Goal: Task Accomplishment & Management: Manage account settings

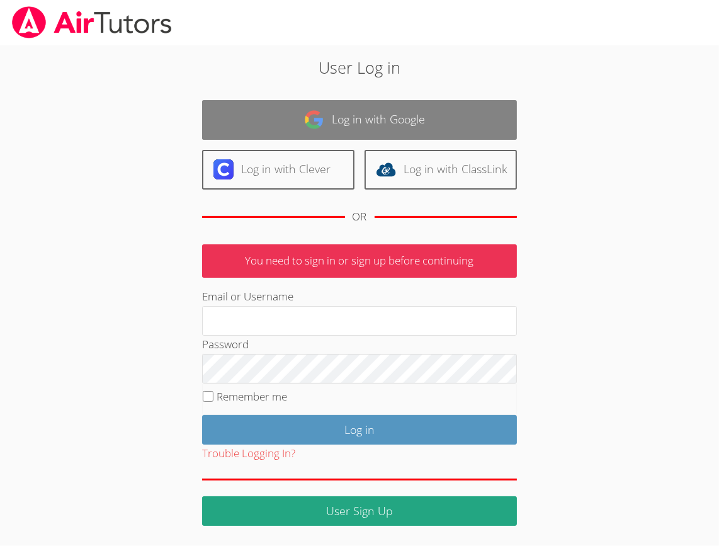
click at [343, 123] on link "Log in with Google" at bounding box center [359, 120] width 315 height 40
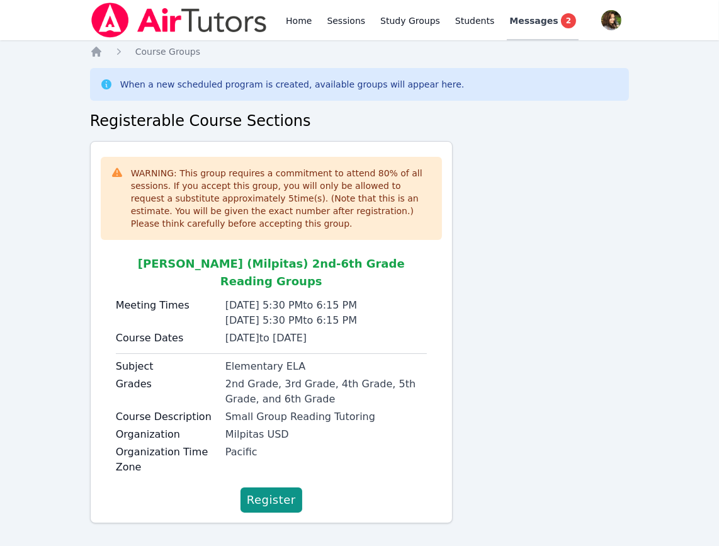
click at [512, 25] on span "Messages" at bounding box center [533, 20] width 48 height 13
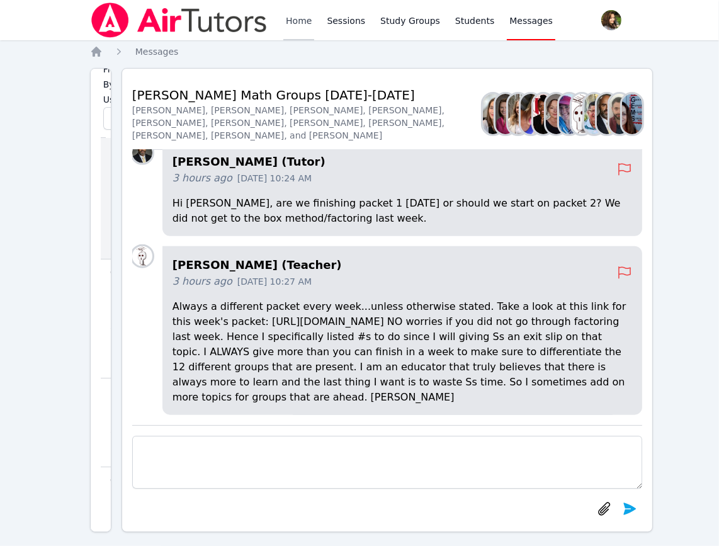
click at [296, 18] on link "Home" at bounding box center [298, 20] width 31 height 40
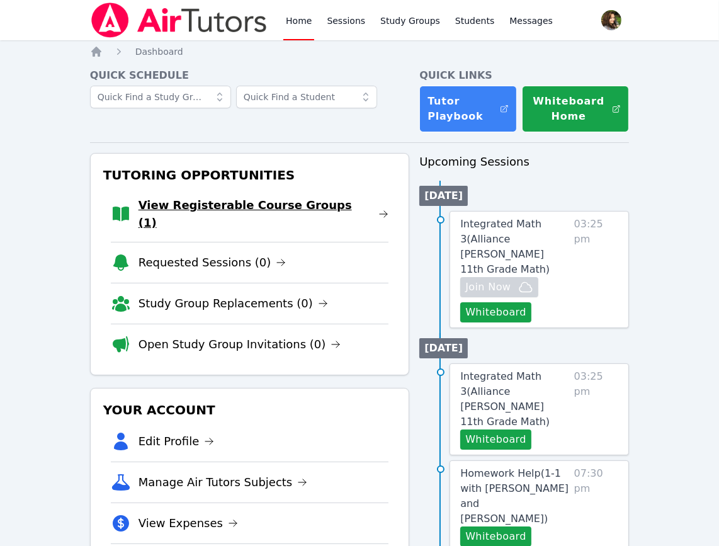
click at [324, 206] on link "View Registerable Course Groups (1)" at bounding box center [264, 213] width 251 height 35
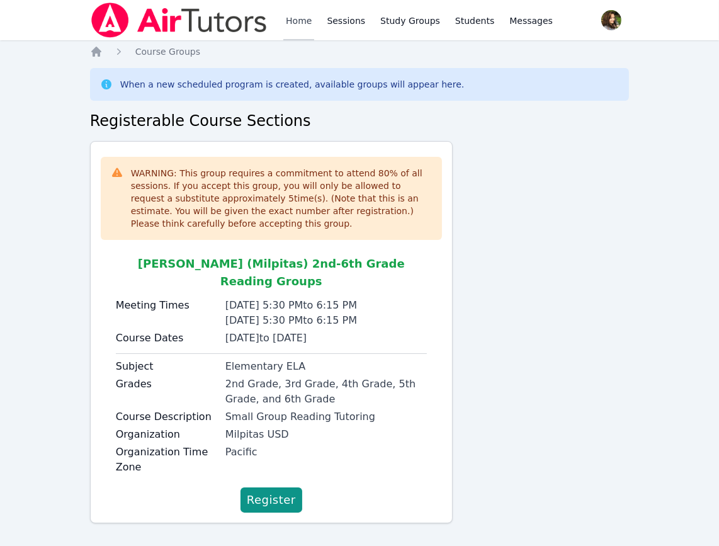
click at [295, 18] on link "Home" at bounding box center [298, 20] width 31 height 40
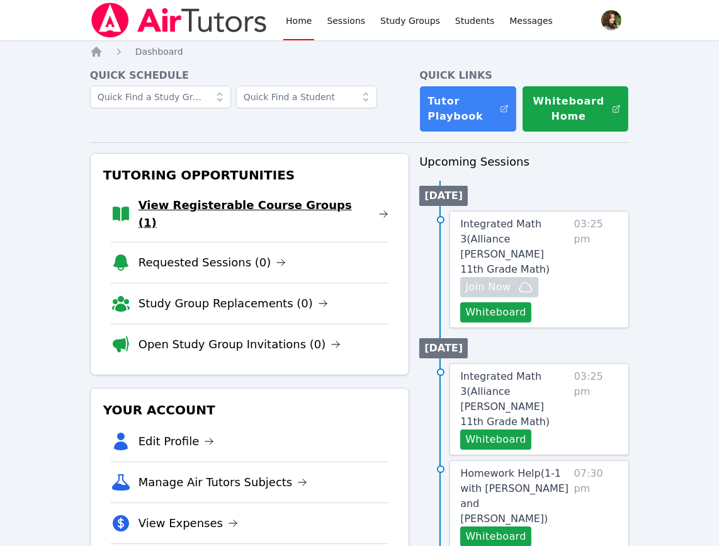
click at [295, 210] on link "View Registerable Course Groups (1)" at bounding box center [264, 213] width 251 height 35
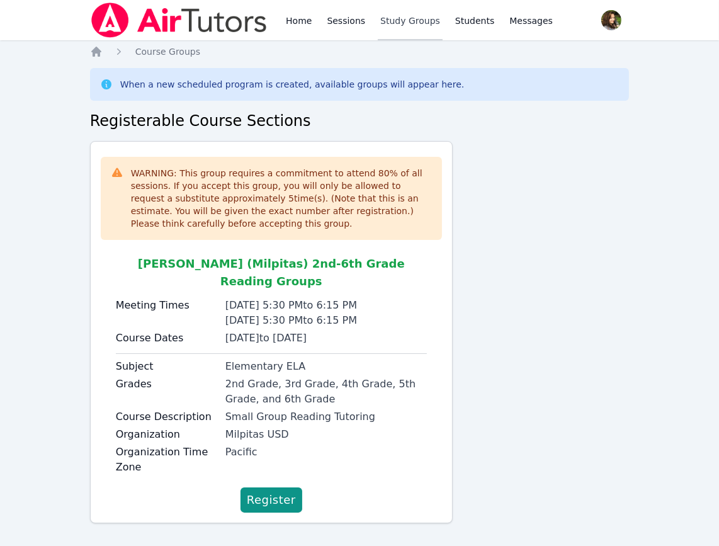
click at [378, 25] on link "Study Groups" at bounding box center [410, 20] width 65 height 40
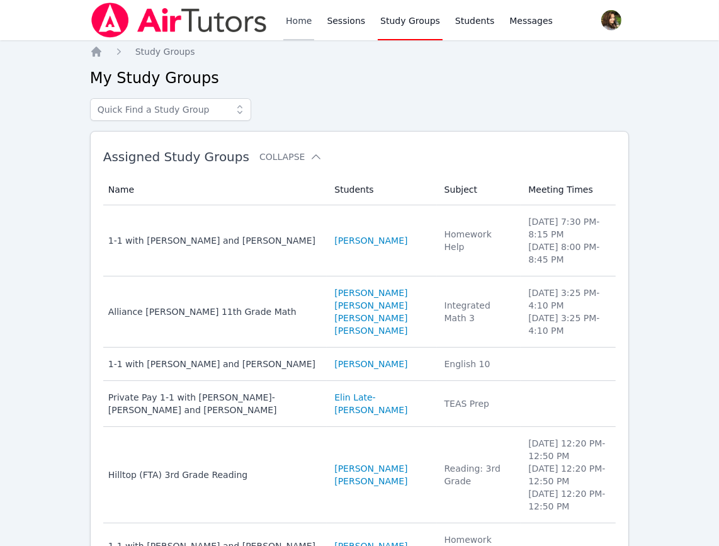
click at [291, 16] on link "Home" at bounding box center [298, 20] width 31 height 40
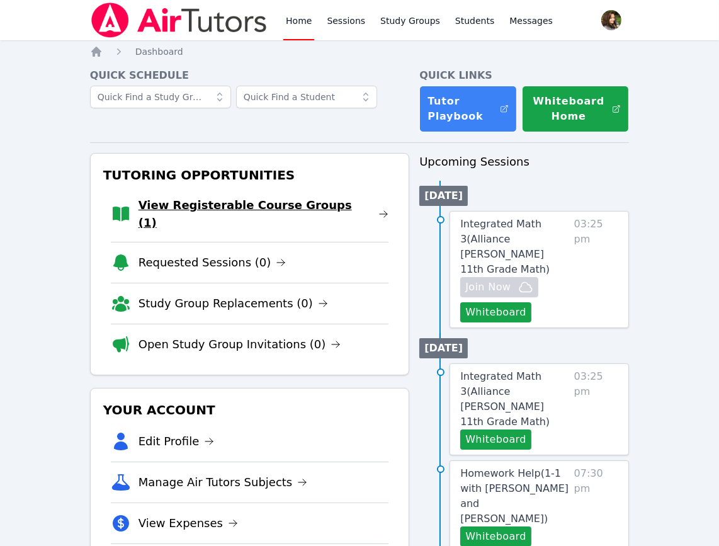
click at [314, 205] on link "View Registerable Course Groups (1)" at bounding box center [264, 213] width 251 height 35
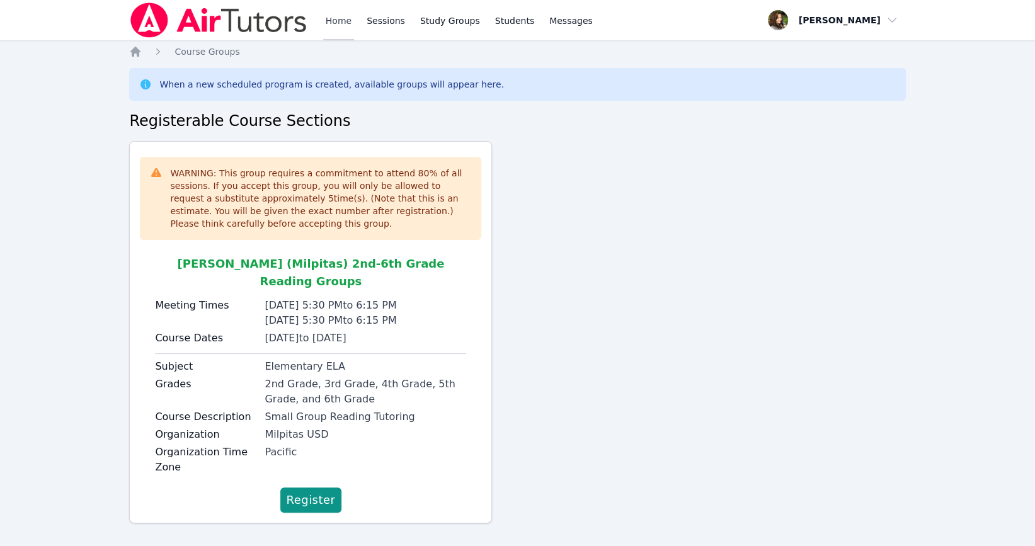
click at [345, 25] on link "Home" at bounding box center [338, 20] width 31 height 40
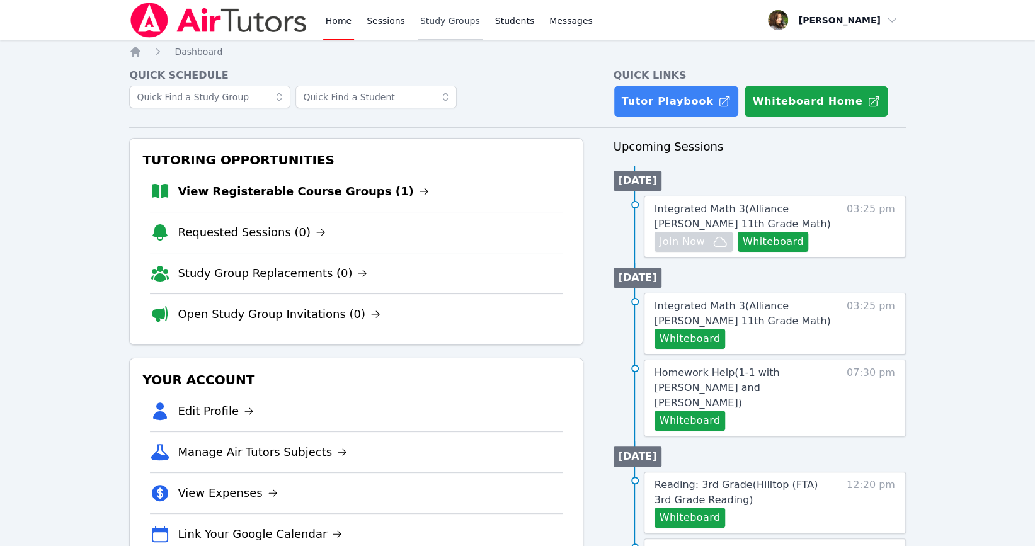
click at [458, 11] on link "Study Groups" at bounding box center [450, 20] width 65 height 40
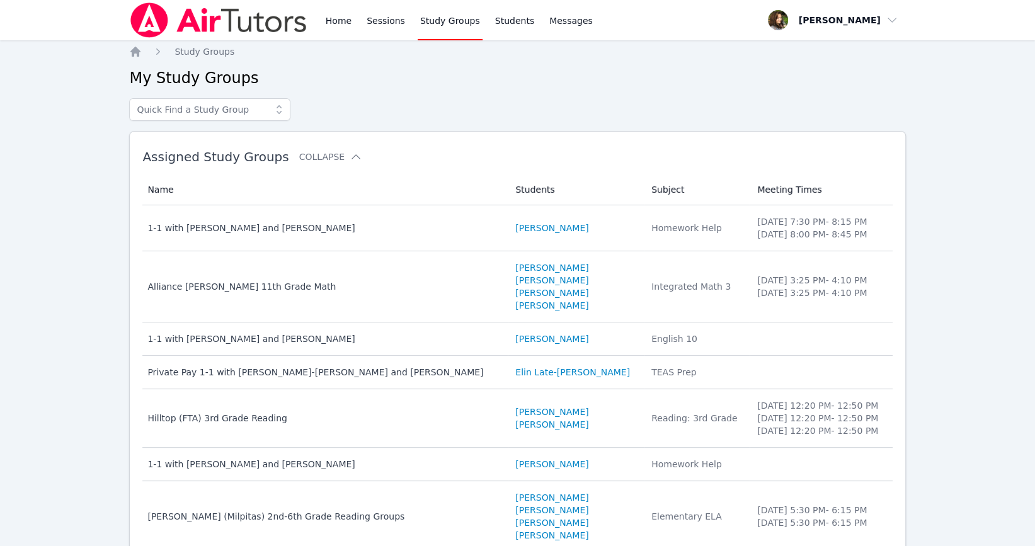
click at [198, 31] on img at bounding box center [218, 20] width 178 height 35
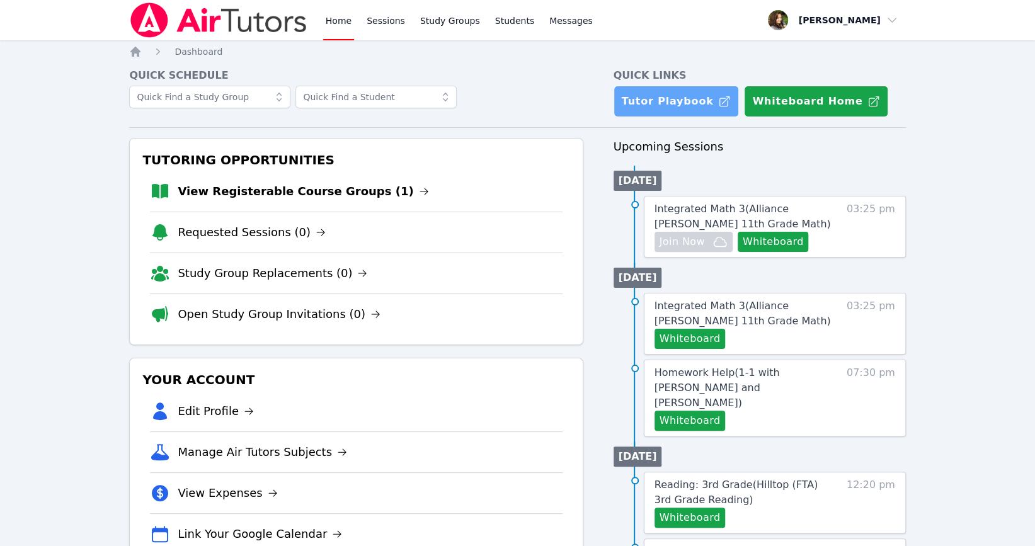
click at [674, 90] on link "Tutor Playbook" at bounding box center [676, 101] width 126 height 31
click at [436, 20] on link "Study Groups" at bounding box center [450, 20] width 65 height 40
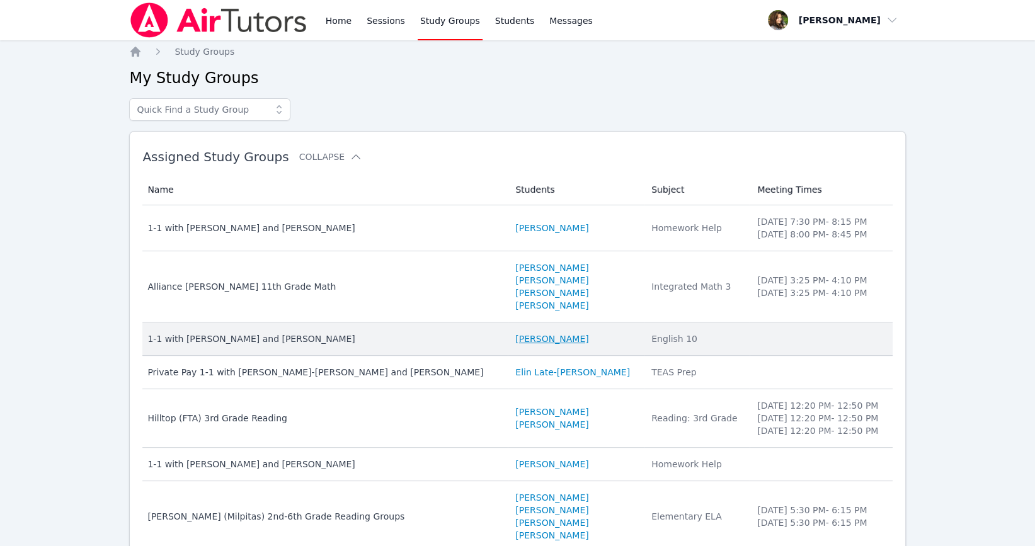
click at [515, 342] on link "[PERSON_NAME]" at bounding box center [551, 338] width 73 height 13
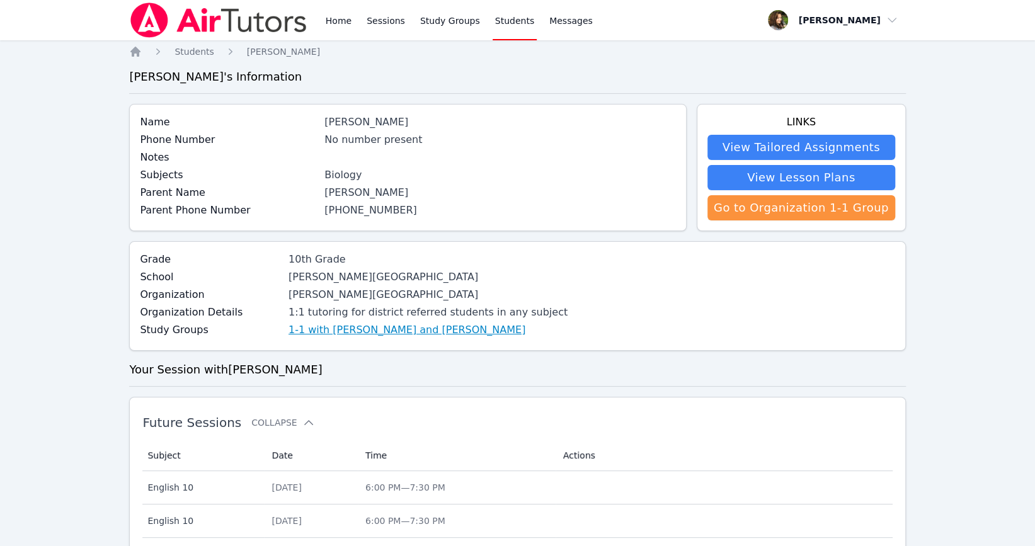
click at [373, 332] on link "1-1 with [PERSON_NAME] and [PERSON_NAME]" at bounding box center [406, 329] width 237 height 15
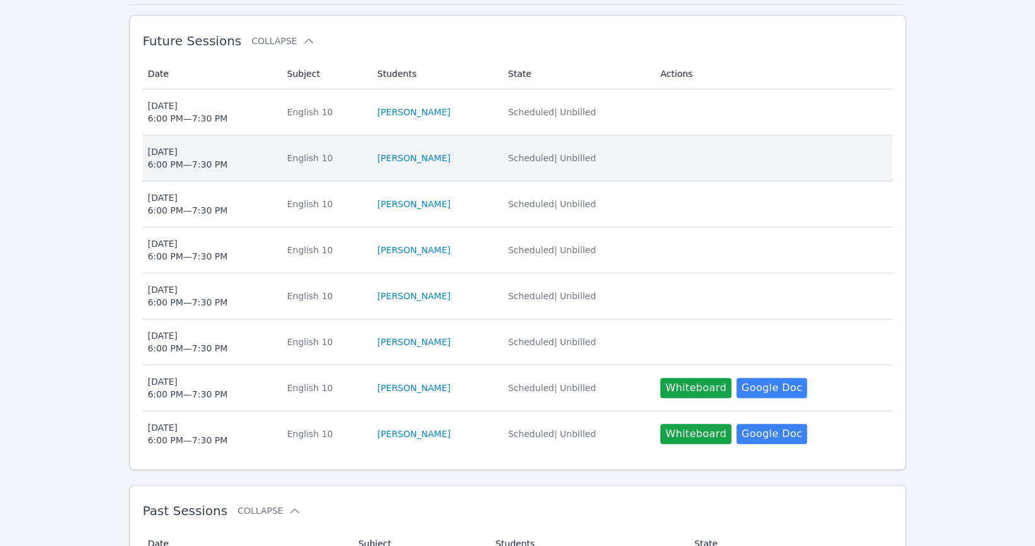
scroll to position [373, 0]
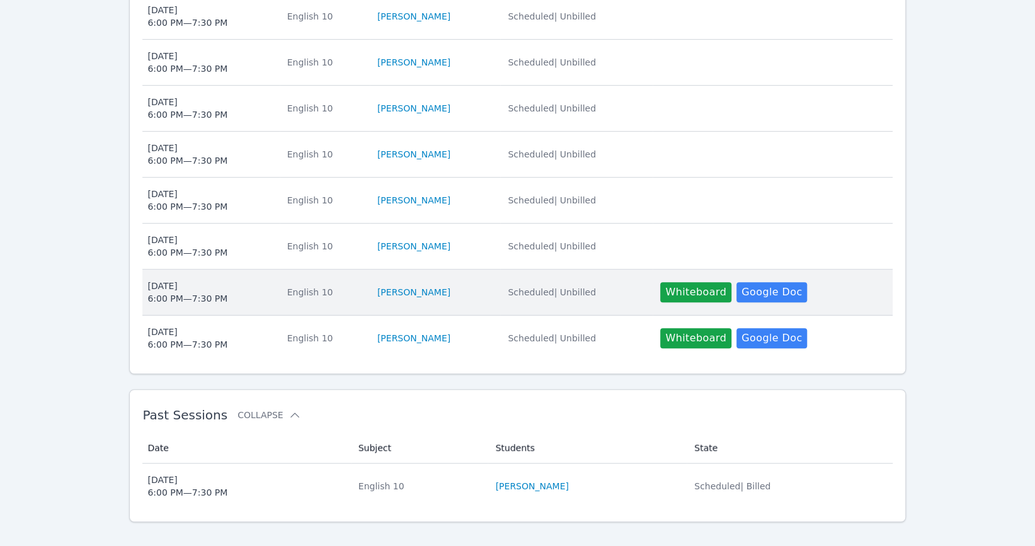
click at [513, 286] on div "Scheduled | Unbilled" at bounding box center [576, 292] width 137 height 13
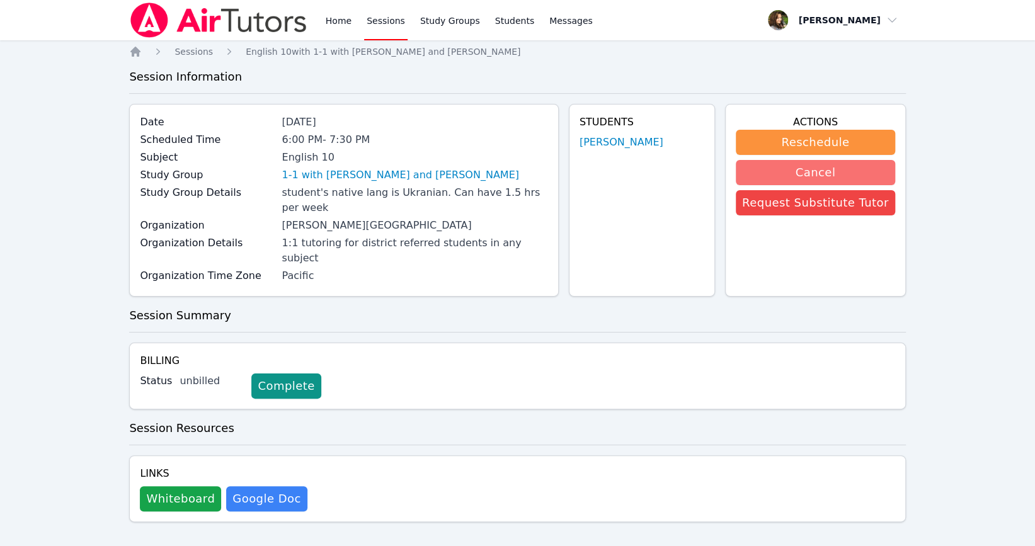
click at [819, 171] on button "Cancel" at bounding box center [815, 172] width 159 height 25
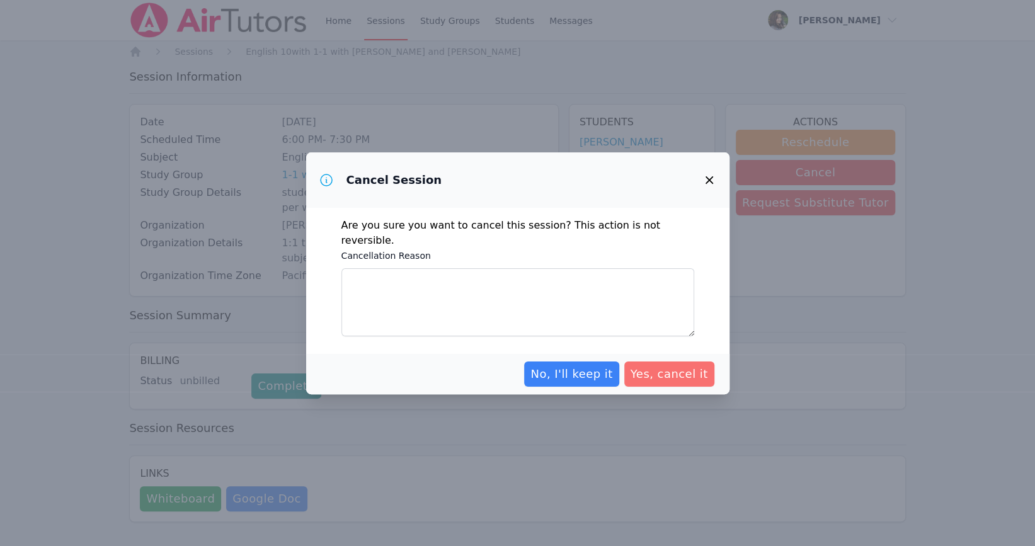
click at [679, 366] on span "Yes, cancel it" at bounding box center [668, 374] width 77 height 18
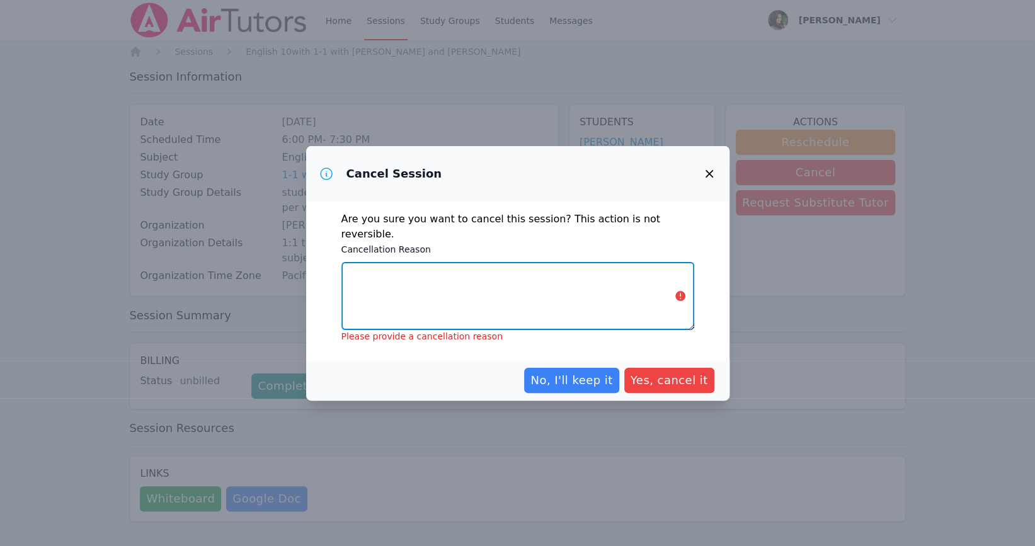
click at [470, 269] on textarea "Cancellation Reason" at bounding box center [517, 296] width 353 height 68
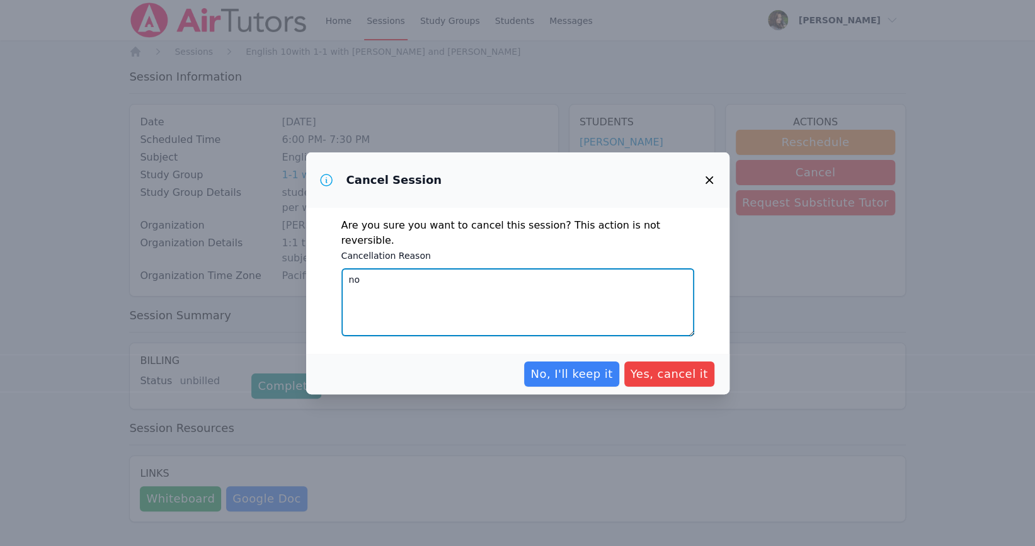
type textarea "n"
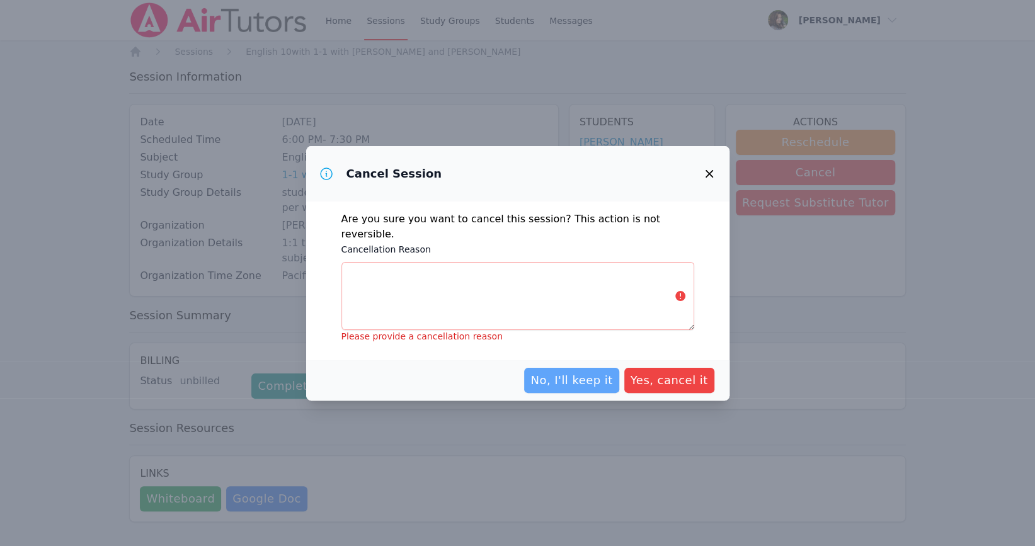
click at [593, 375] on span "No, I'll keep it" at bounding box center [571, 381] width 82 height 18
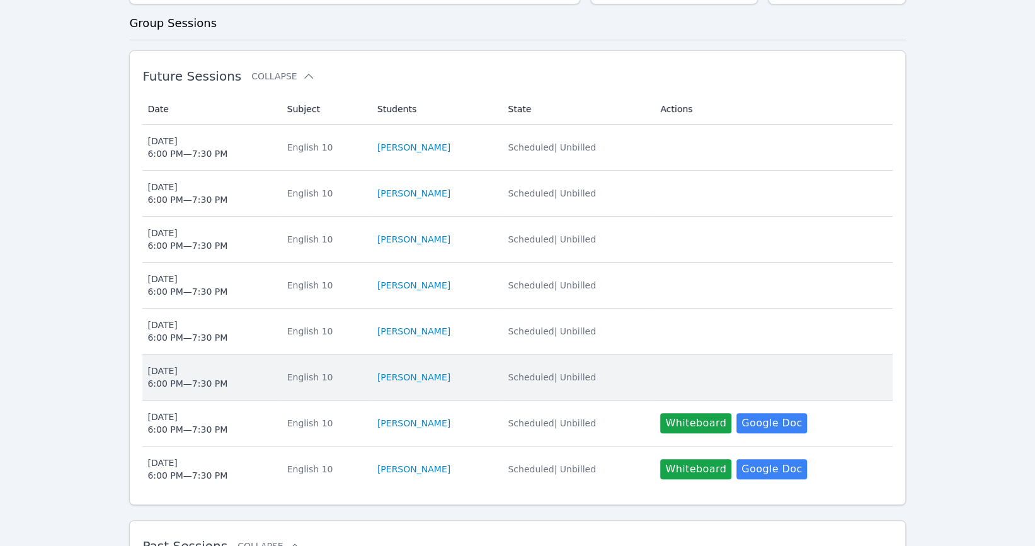
scroll to position [304, 0]
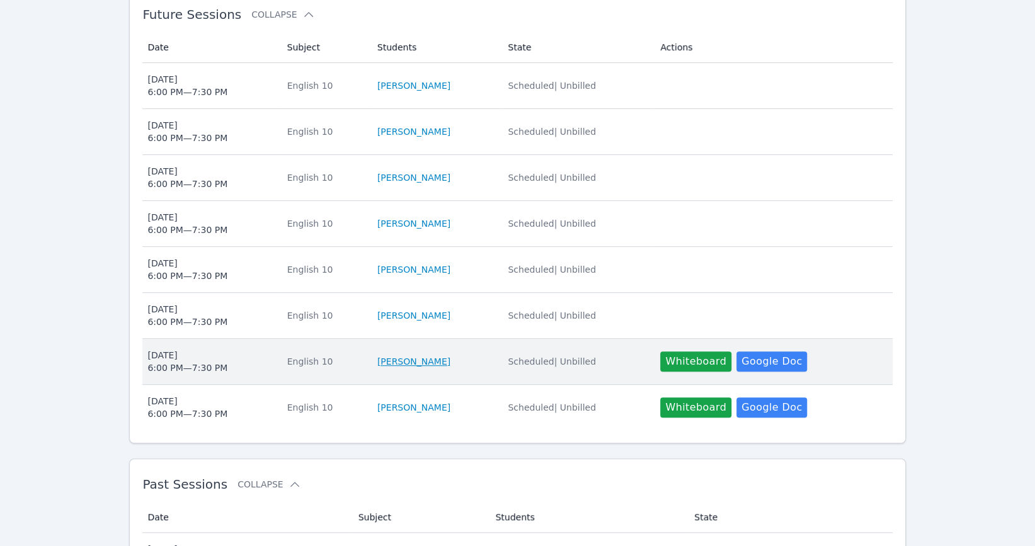
click at [416, 355] on link "[PERSON_NAME]" at bounding box center [413, 361] width 73 height 13
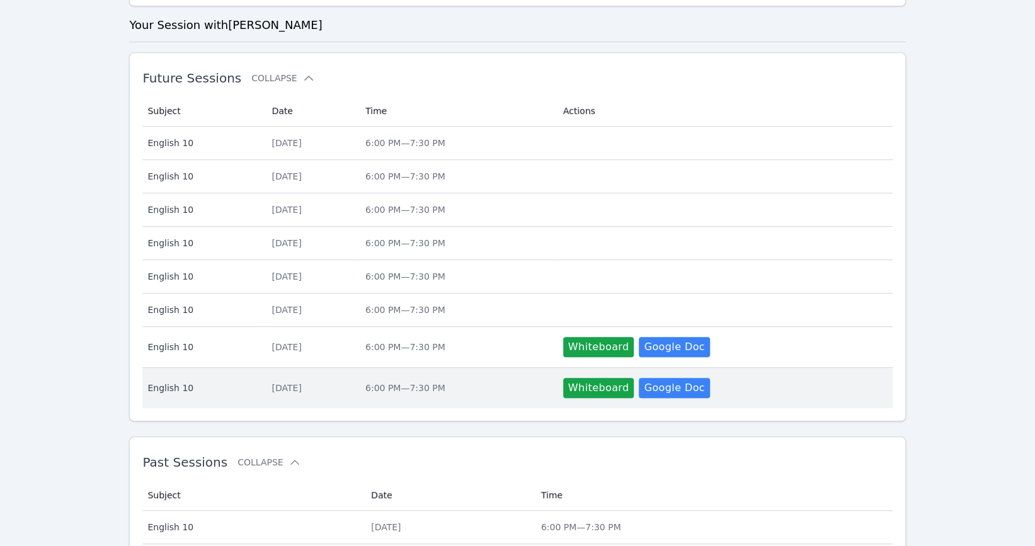
scroll to position [373, 0]
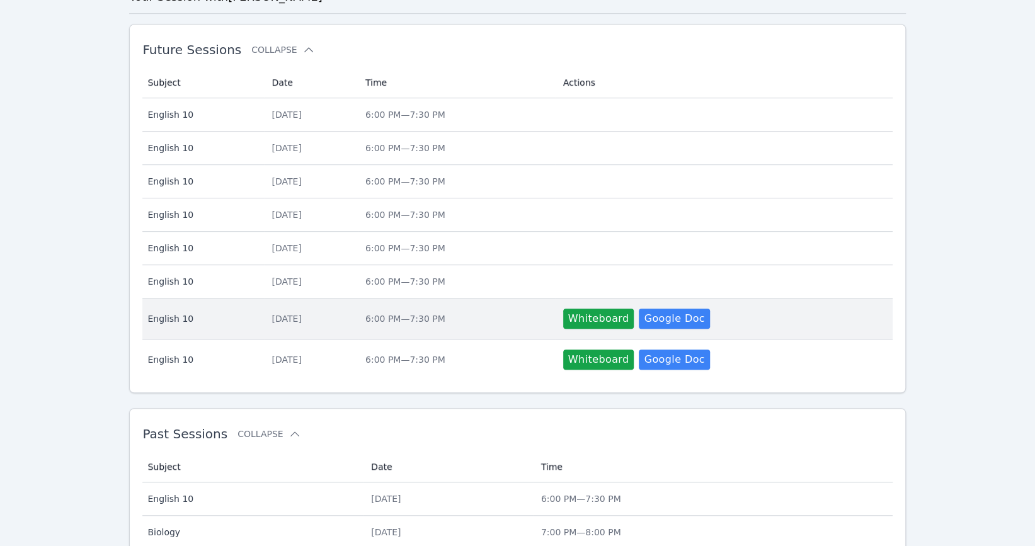
click at [343, 322] on div "Tue Oct 7" at bounding box center [310, 318] width 78 height 13
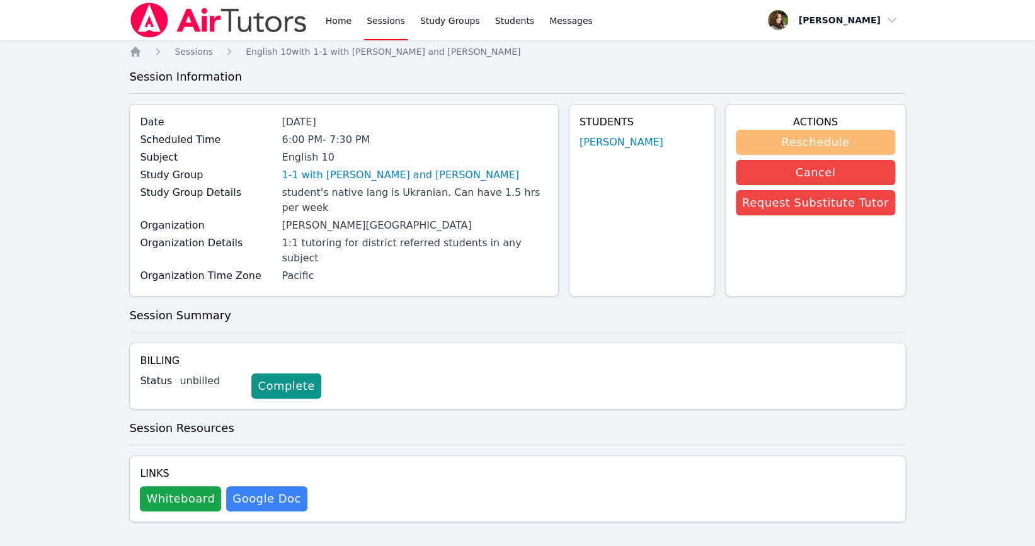
click at [833, 142] on button "Reschedule" at bounding box center [815, 142] width 159 height 25
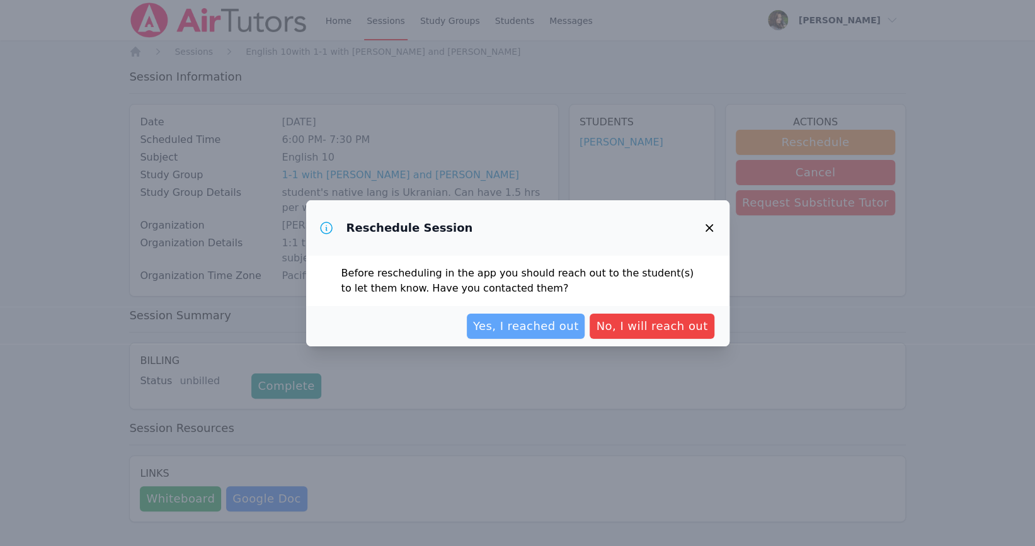
click at [514, 319] on span "Yes, I reached out" at bounding box center [526, 326] width 106 height 18
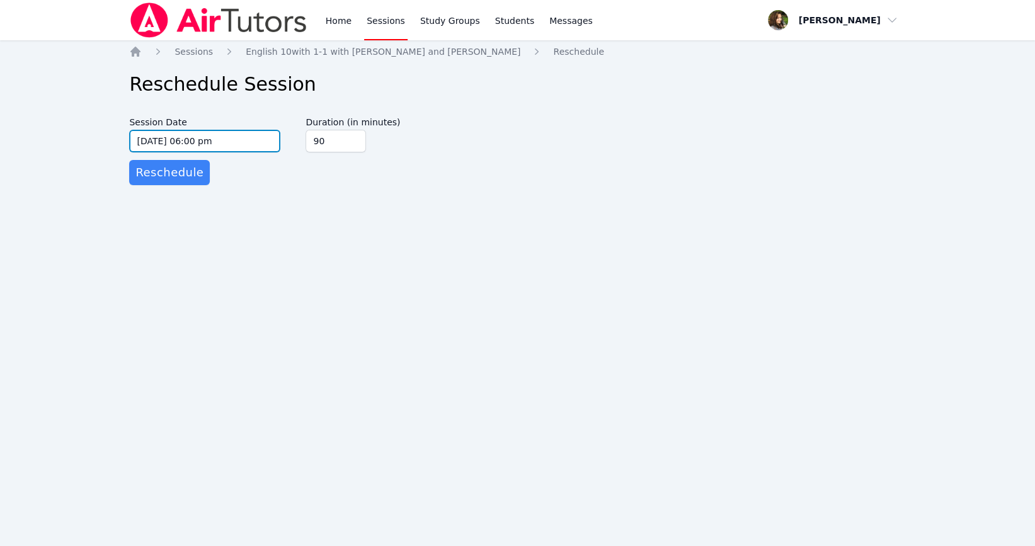
click at [263, 140] on input "10/07/2025 06:00 pm" at bounding box center [204, 141] width 151 height 23
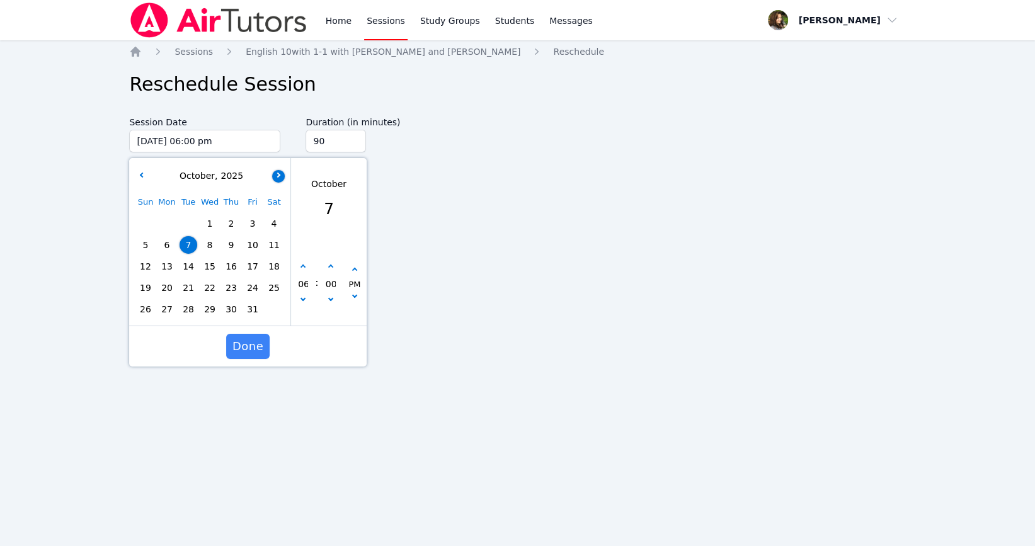
click at [283, 177] on button "button" at bounding box center [278, 175] width 13 height 13
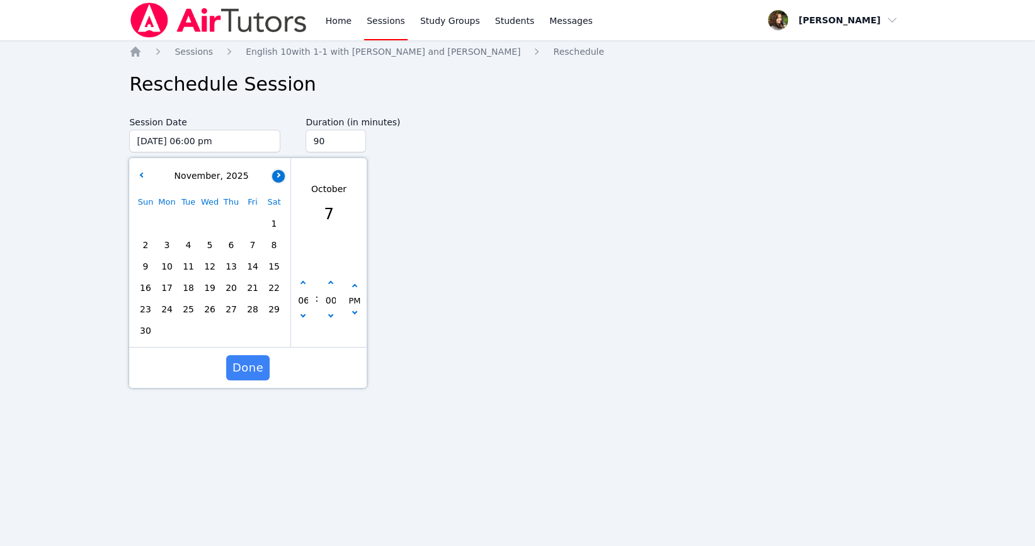
click at [283, 177] on button "button" at bounding box center [278, 175] width 13 height 13
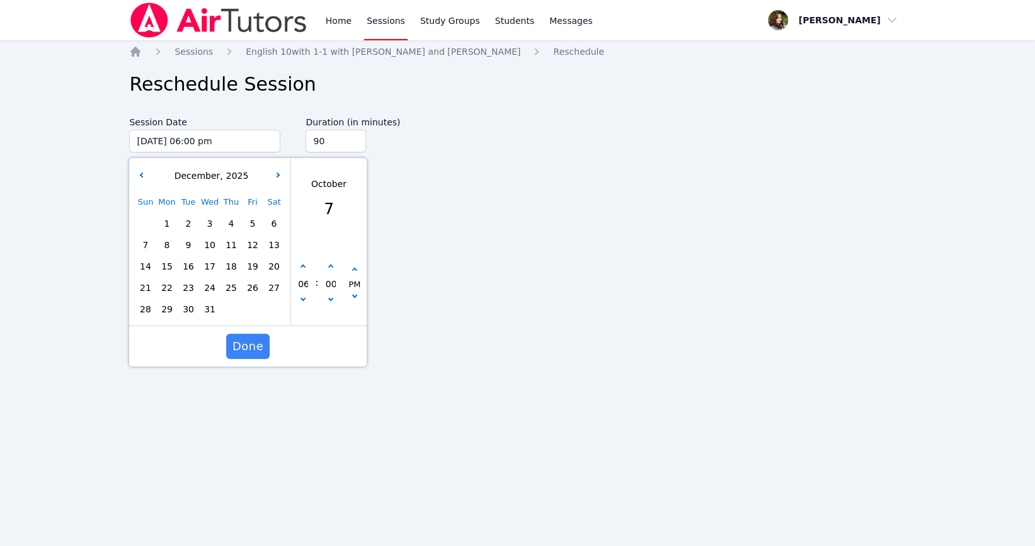
click at [197, 223] on span "2" at bounding box center [188, 224] width 18 height 18
type input "12/02/2025 06:00 pm"
click at [254, 347] on span "Done" at bounding box center [247, 347] width 31 height 18
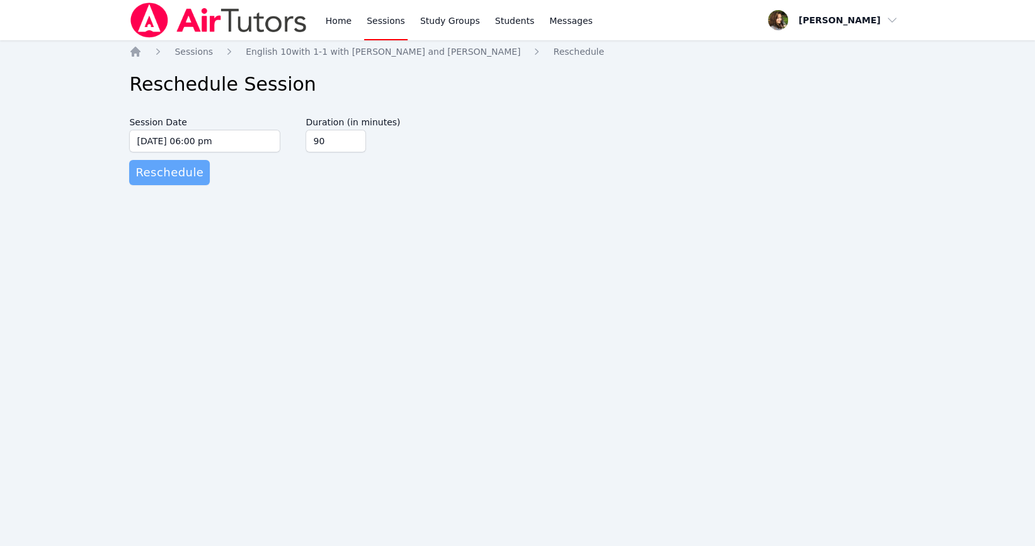
click at [173, 171] on span "Reschedule" at bounding box center [169, 173] width 68 height 18
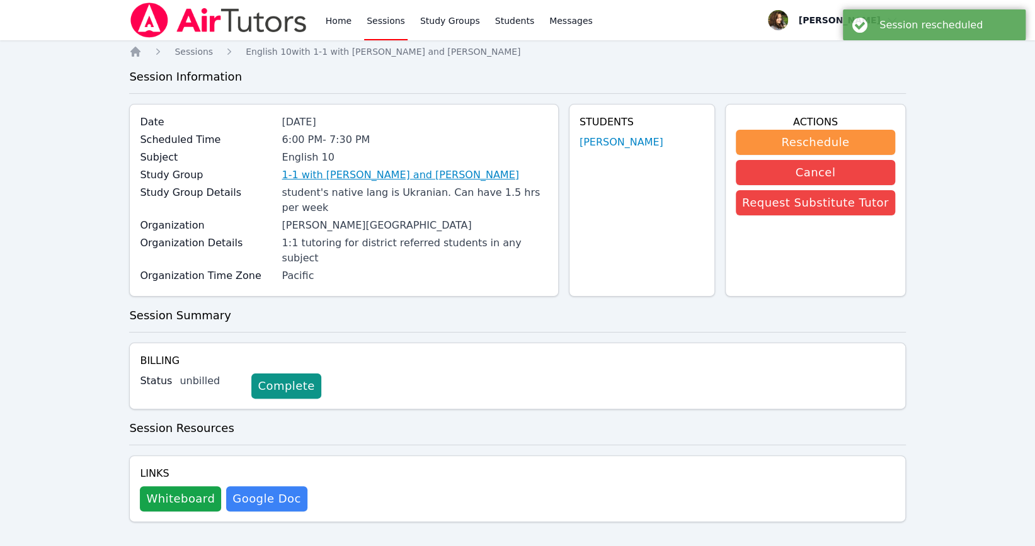
click at [356, 177] on link "1-1 with [PERSON_NAME] and [PERSON_NAME]" at bounding box center [399, 175] width 237 height 15
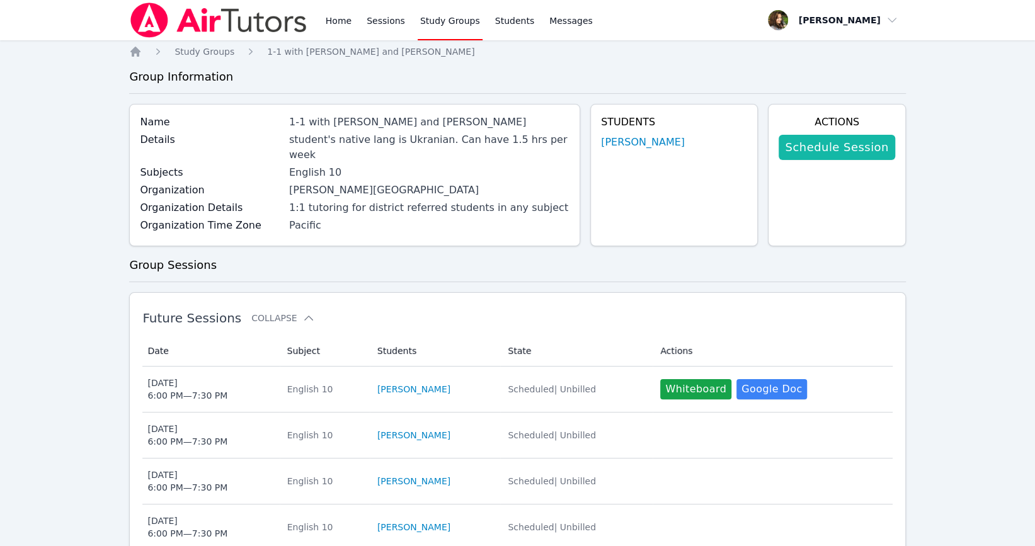
click at [859, 148] on link "Schedule Session" at bounding box center [836, 147] width 116 height 25
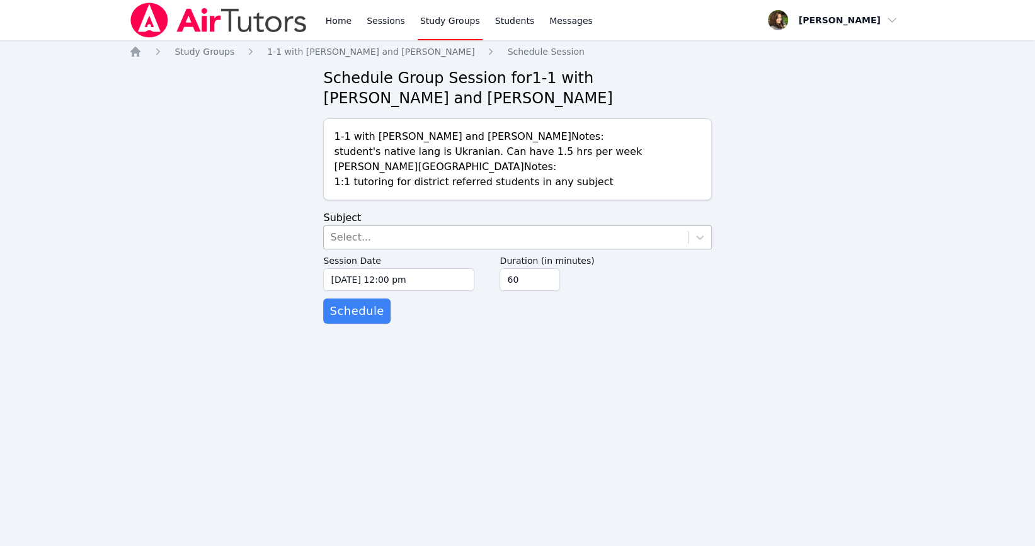
click at [414, 236] on div "Select..." at bounding box center [505, 237] width 363 height 23
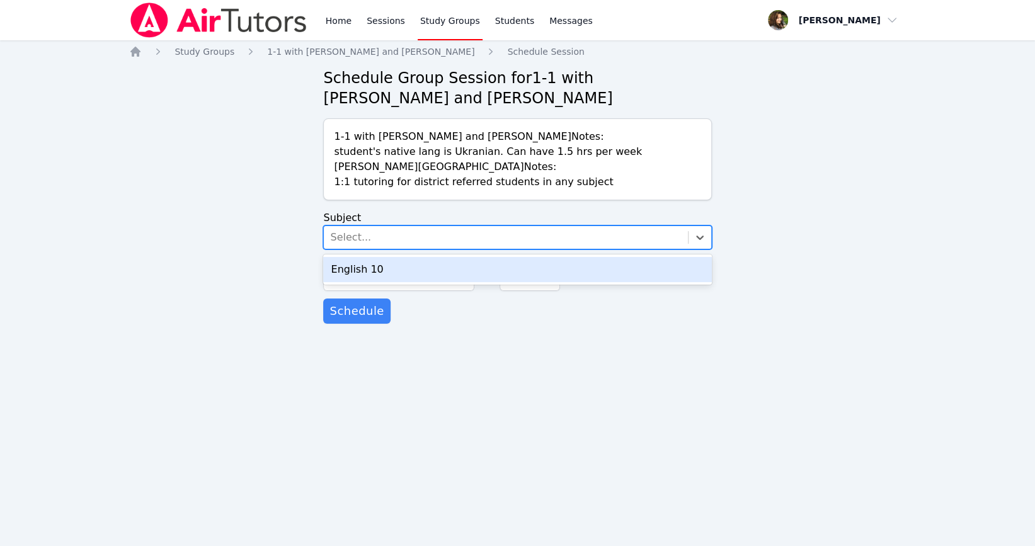
click at [416, 266] on div "English 10" at bounding box center [517, 269] width 388 height 25
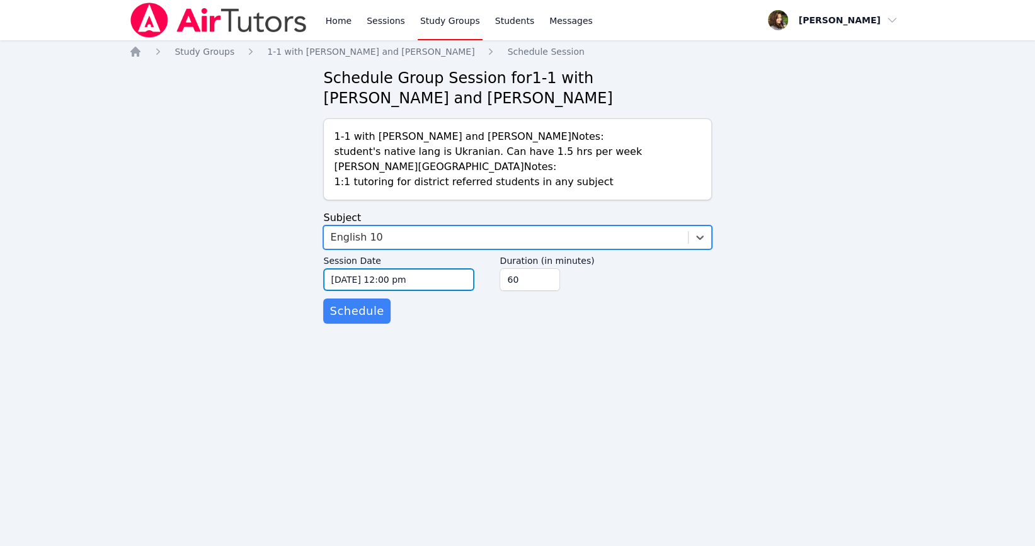
click at [416, 280] on input "[DATE] 12:00 pm" at bounding box center [398, 279] width 151 height 23
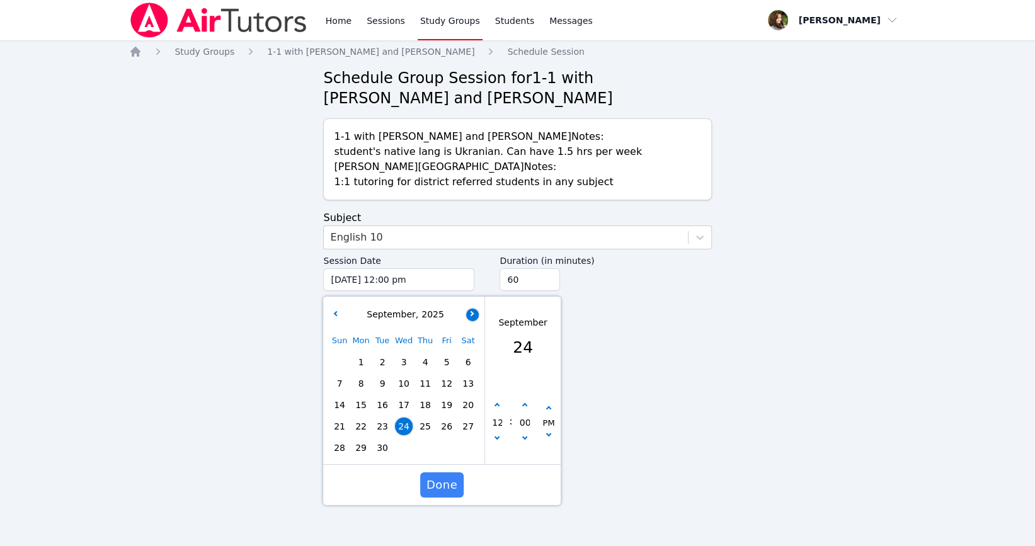
click at [467, 312] on button "button" at bounding box center [472, 314] width 13 height 13
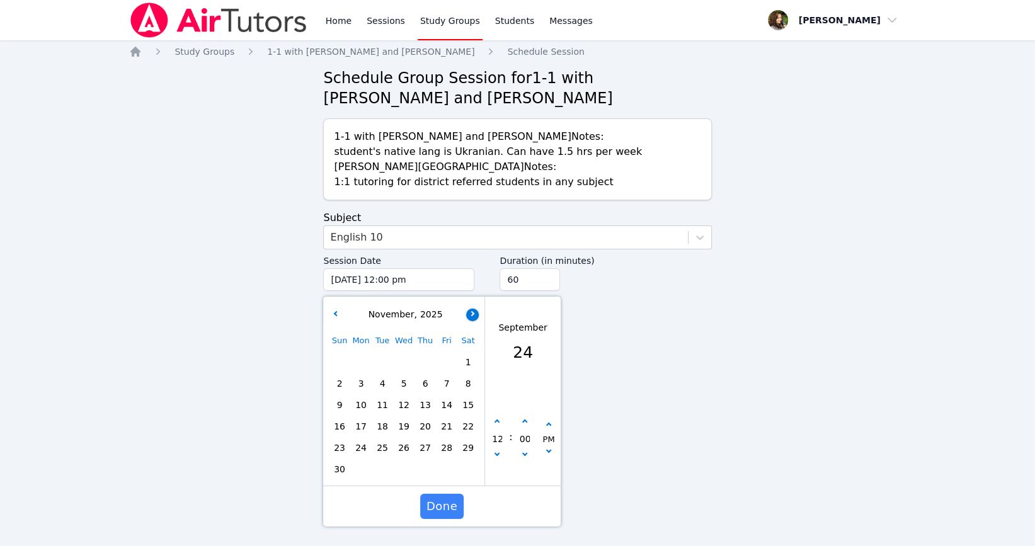
click at [467, 312] on button "button" at bounding box center [472, 314] width 13 height 13
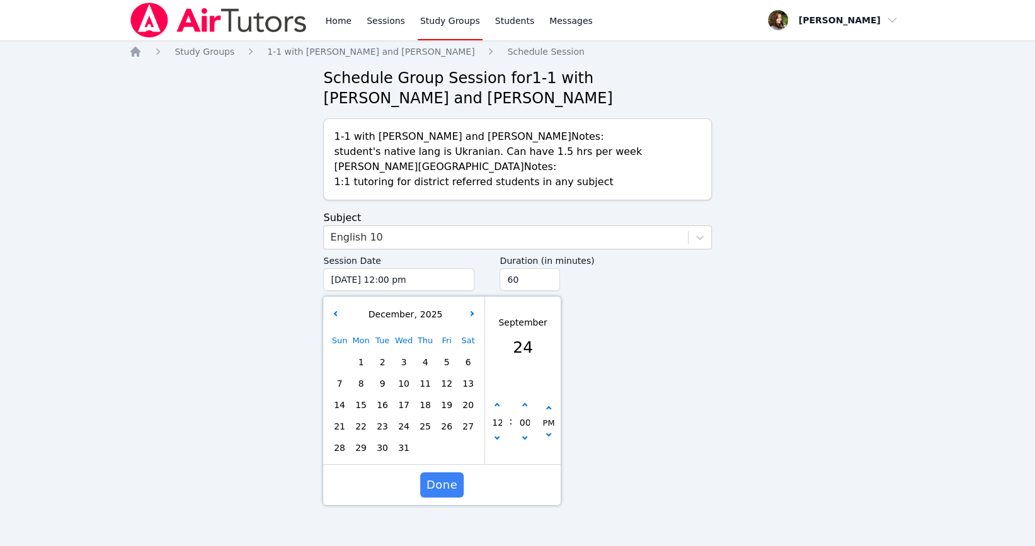
click at [380, 384] on span "9" at bounding box center [382, 384] width 18 height 18
click at [497, 404] on button "button" at bounding box center [497, 405] width 13 height 13
type input "12/09/2025 01:00 pm"
type input "01"
click at [497, 404] on button "button" at bounding box center [497, 405] width 13 height 13
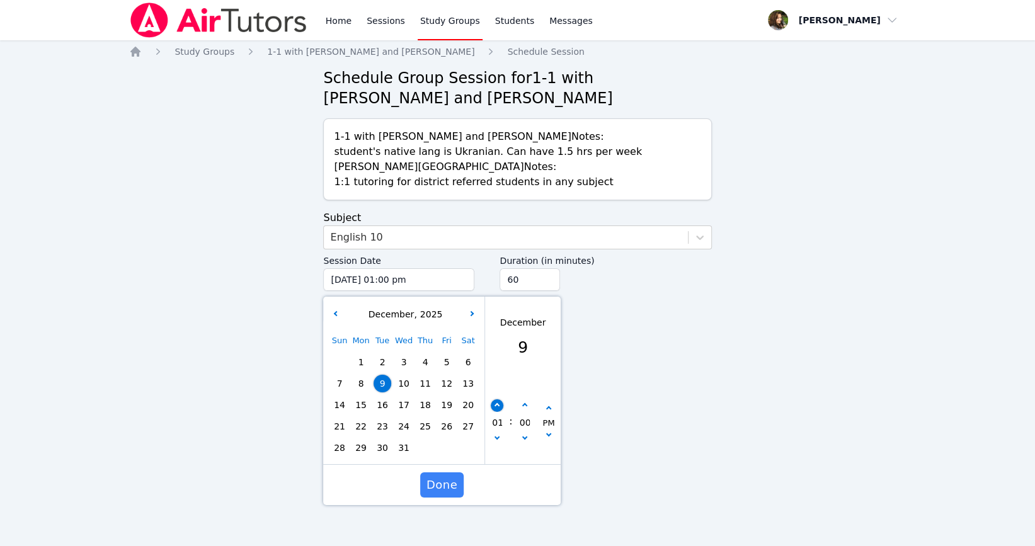
type input "12/09/2025 02:00 pm"
type input "02"
click at [497, 404] on button "button" at bounding box center [497, 405] width 13 height 13
type input "12/09/2025 03:00 pm"
type input "03"
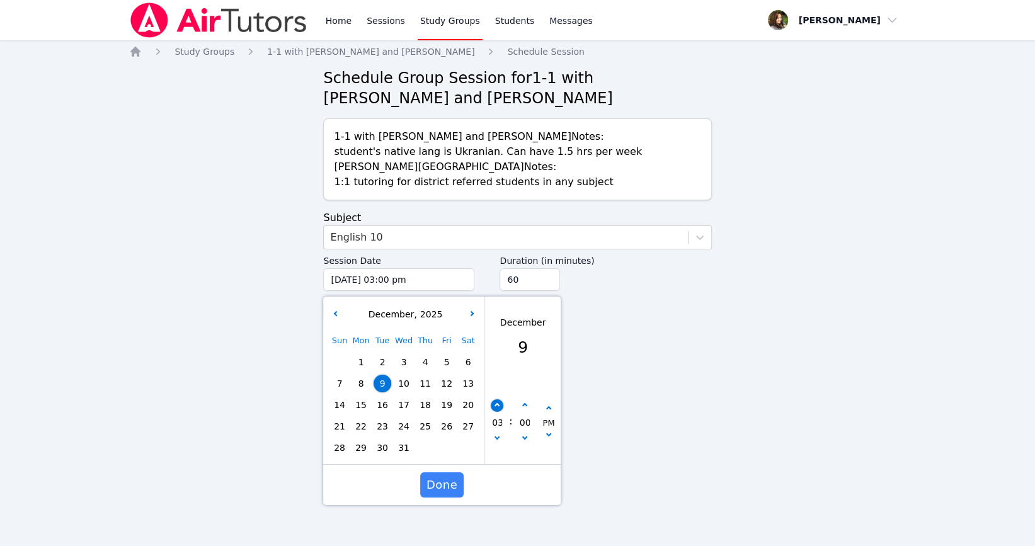
click at [497, 404] on button "button" at bounding box center [497, 405] width 13 height 13
type input "12/09/2025 04:00 pm"
type input "04"
click at [497, 404] on button "button" at bounding box center [497, 405] width 13 height 13
type input "12/09/2025 05:00 pm"
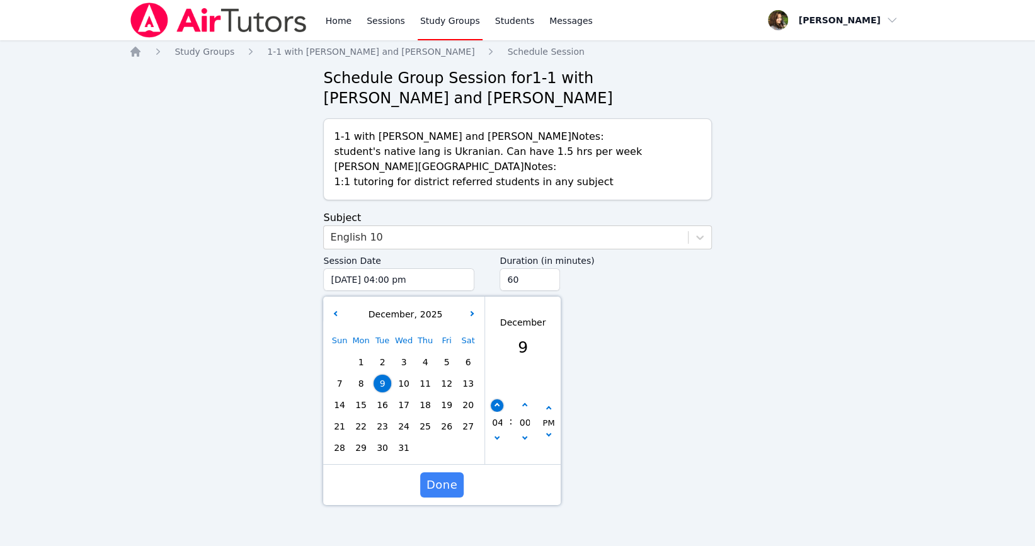
type input "05"
click at [497, 404] on button "button" at bounding box center [497, 405] width 13 height 13
type input "12/09/2025 06:00 pm"
type input "06"
click at [551, 275] on input "75" at bounding box center [529, 279] width 60 height 23
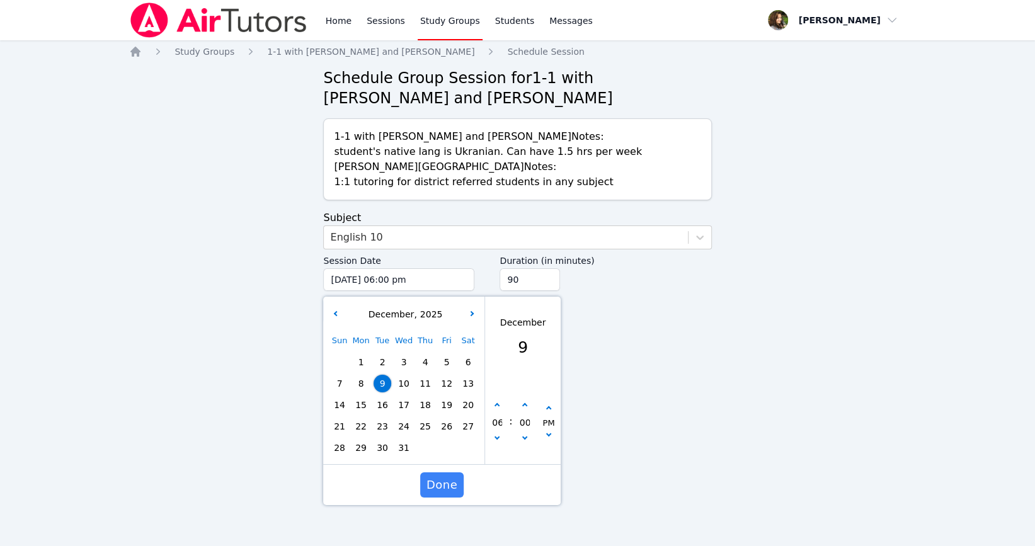
type input "90"
click at [551, 275] on input "90" at bounding box center [529, 279] width 60 height 23
click at [446, 489] on span "Done" at bounding box center [441, 485] width 31 height 18
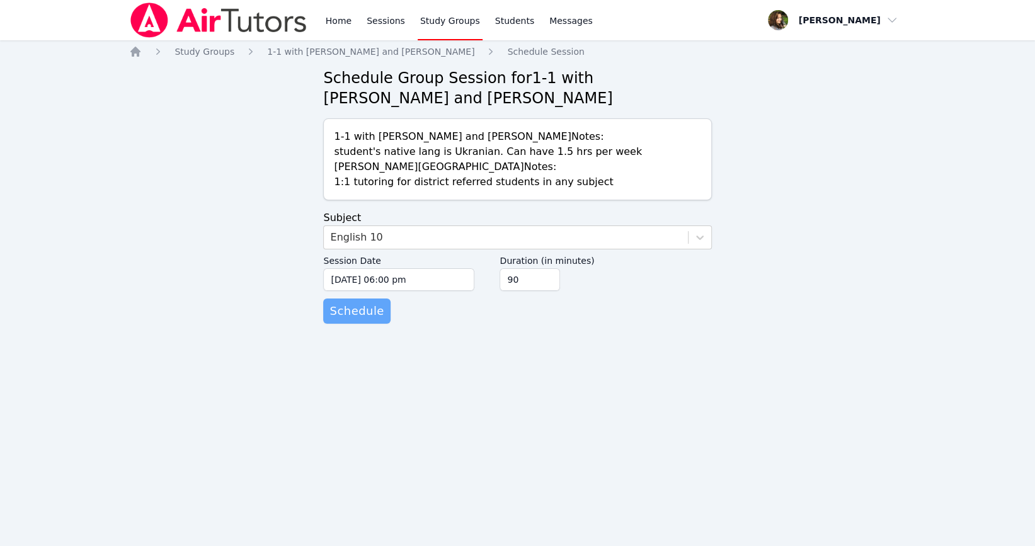
click at [361, 318] on span "Schedule" at bounding box center [356, 311] width 54 height 18
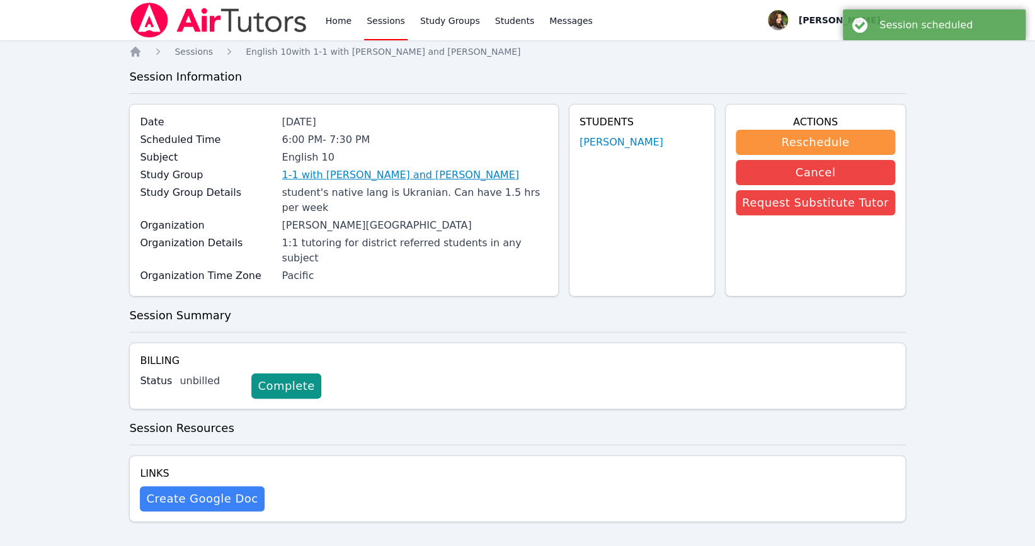
click at [439, 175] on link "1-1 with [PERSON_NAME] and [PERSON_NAME]" at bounding box center [399, 175] width 237 height 15
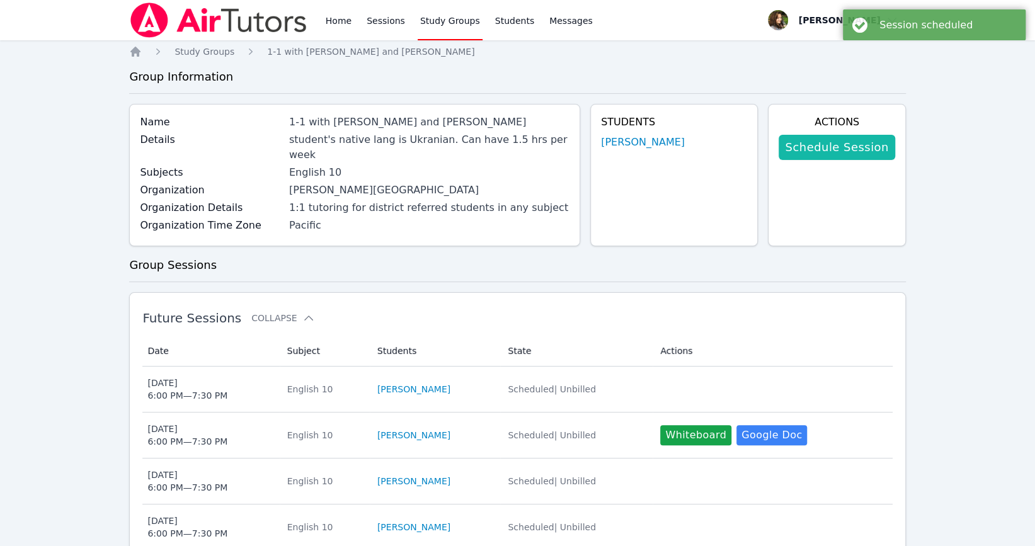
click at [827, 149] on link "Schedule Session" at bounding box center [836, 147] width 116 height 25
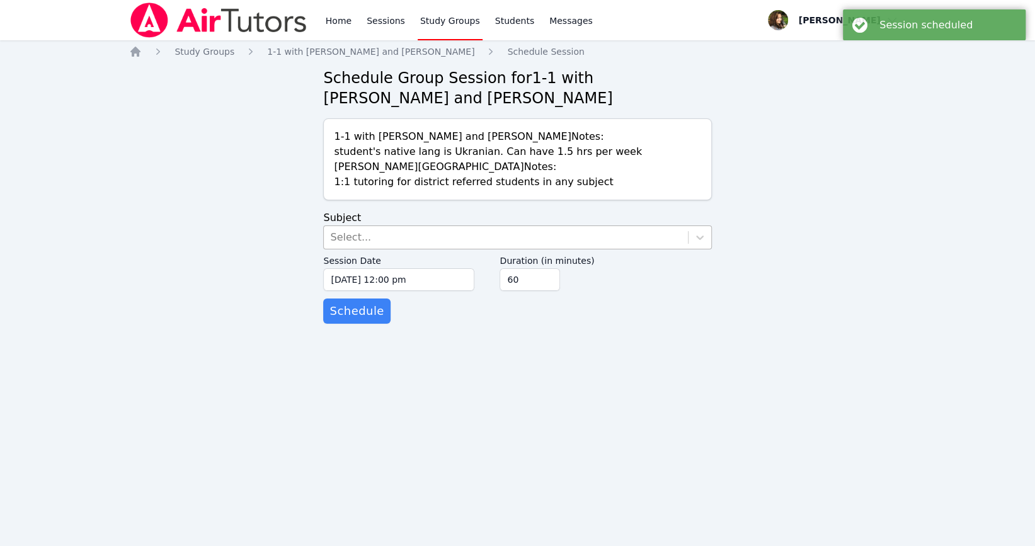
click at [441, 236] on div "Select..." at bounding box center [505, 237] width 363 height 23
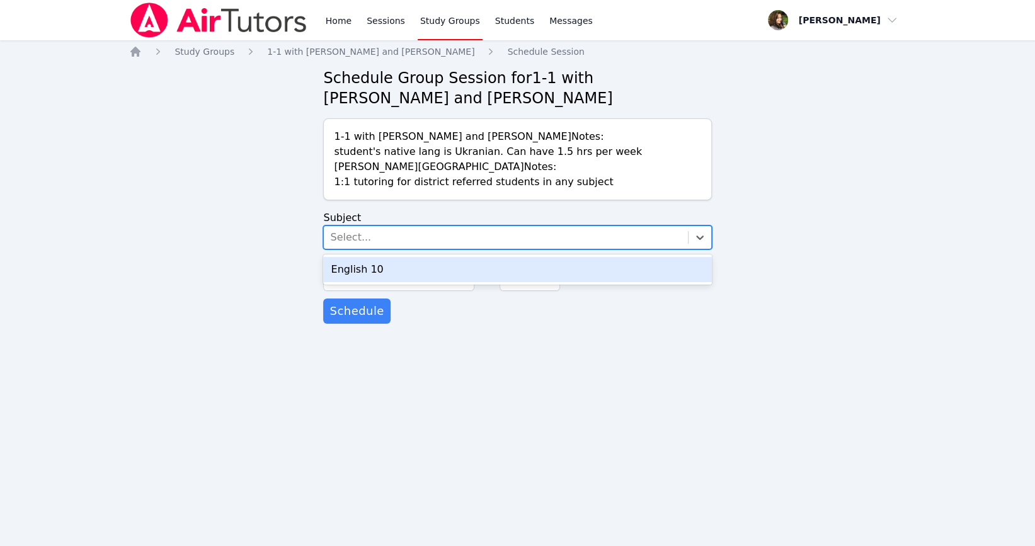
click at [447, 272] on div "English 10" at bounding box center [517, 269] width 388 height 25
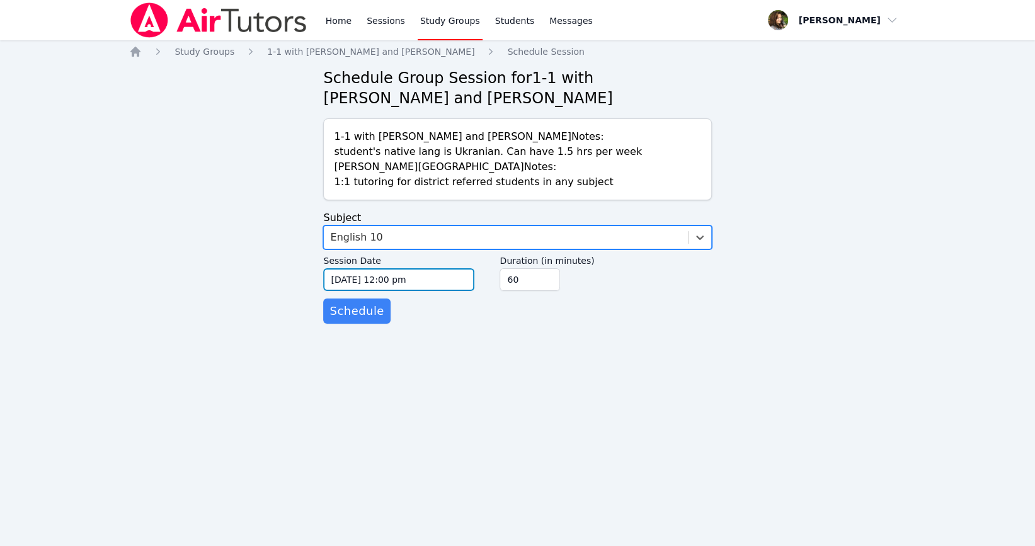
click at [441, 280] on input "[DATE] 12:00 pm" at bounding box center [398, 279] width 151 height 23
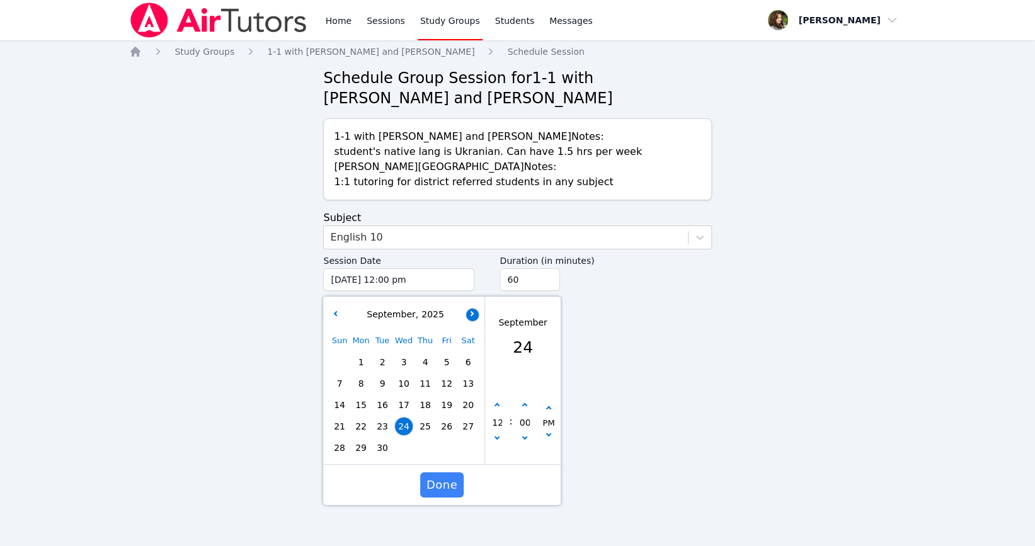
click at [469, 312] on button "button" at bounding box center [472, 314] width 13 height 13
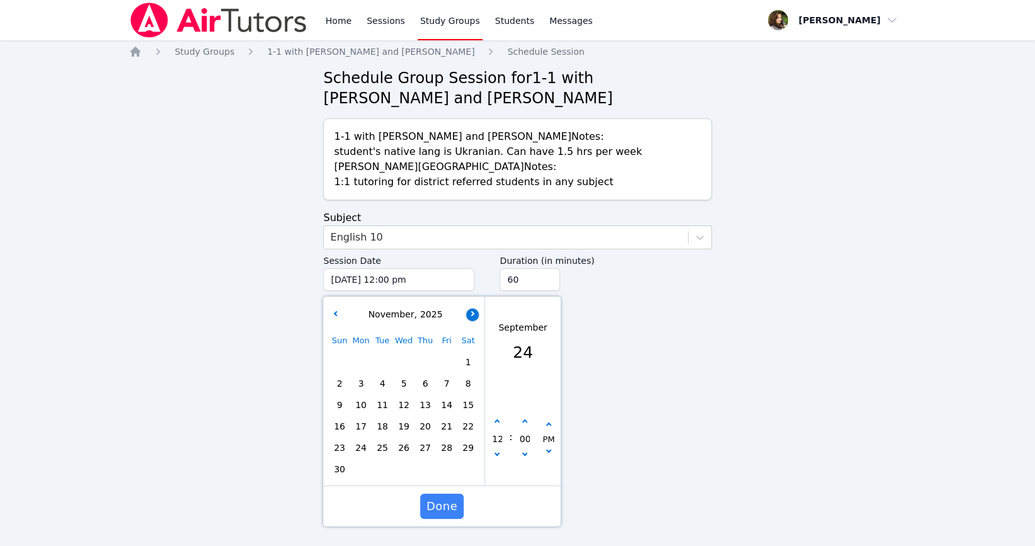
click at [469, 312] on button "button" at bounding box center [472, 314] width 13 height 13
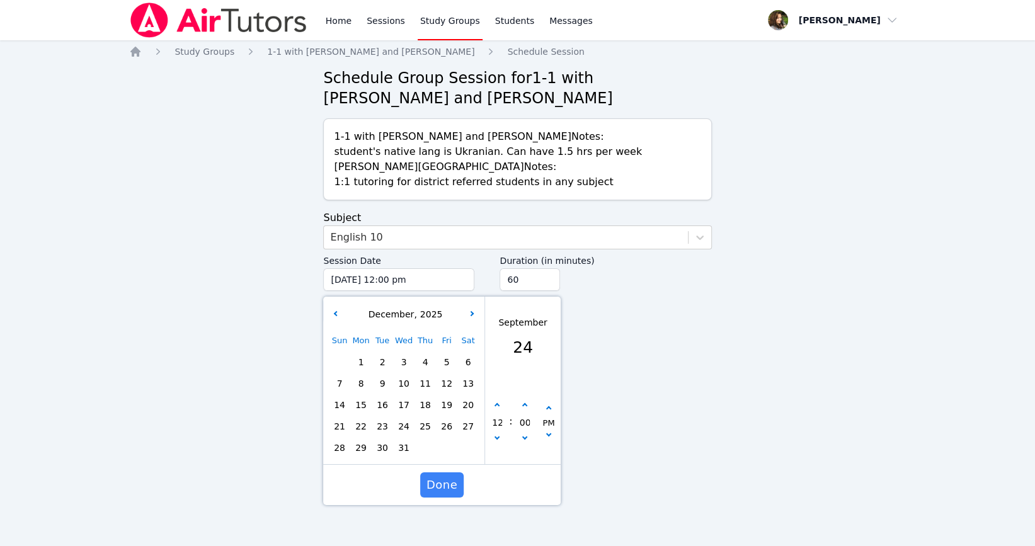
click at [384, 397] on span "16" at bounding box center [382, 405] width 18 height 18
click at [496, 408] on button "button" at bounding box center [497, 405] width 13 height 13
type input "12/16/2025 01:00 pm"
type input "01"
click at [496, 406] on icon "button" at bounding box center [496, 405] width 5 height 5
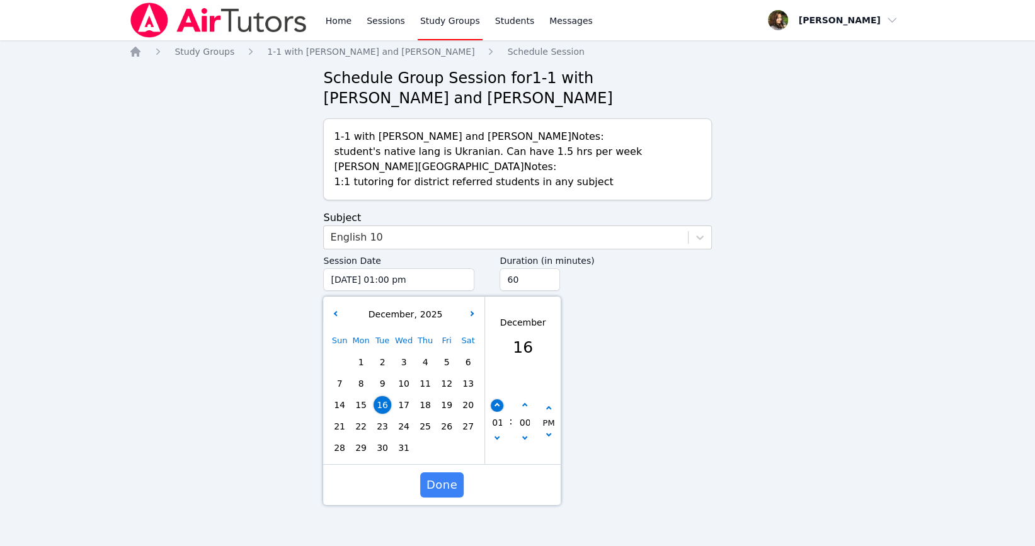
type input "12/16/2025 02:00 pm"
type input "02"
click at [496, 406] on icon "button" at bounding box center [496, 405] width 5 height 5
type input "12/16/2025 03:00 pm"
type input "03"
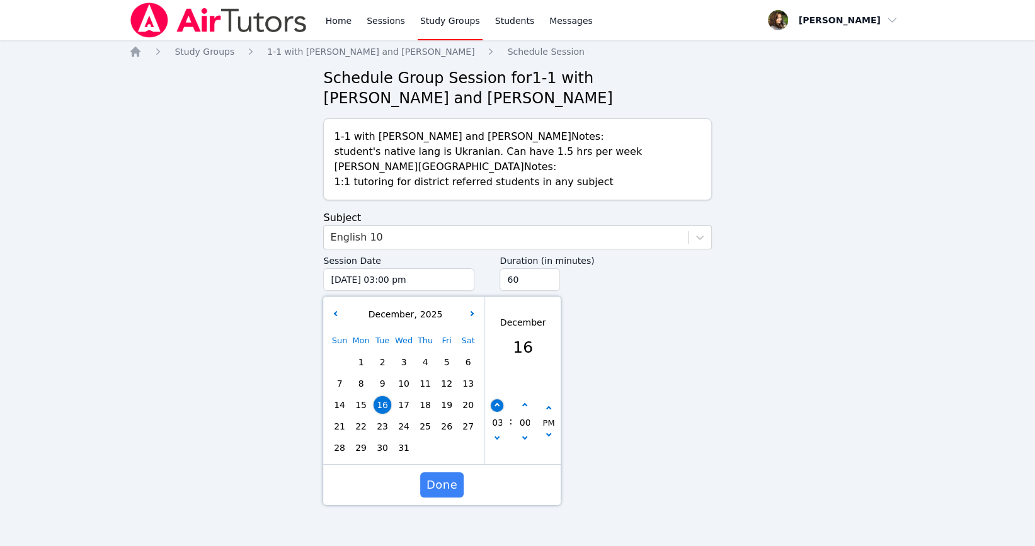
click at [496, 406] on icon "button" at bounding box center [496, 405] width 5 height 5
type input "12/16/2025 04:00 pm"
type input "04"
click at [496, 406] on icon "button" at bounding box center [496, 405] width 5 height 5
type input "12/16/2025 05:00 pm"
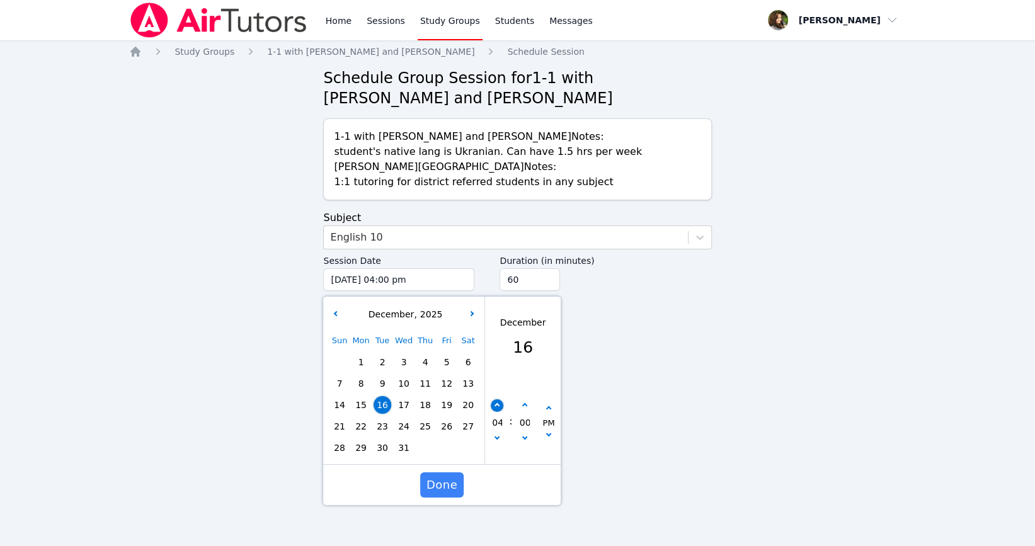
type input "05"
click at [496, 406] on icon "button" at bounding box center [496, 405] width 5 height 5
type input "12/16/2025 06:00 pm"
type input "06"
click at [546, 275] on input "75" at bounding box center [529, 279] width 60 height 23
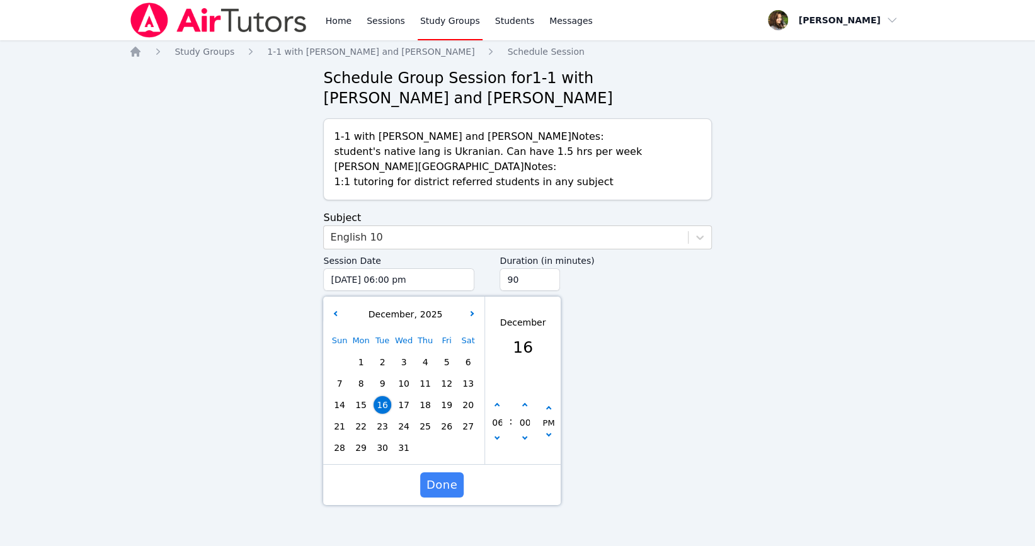
type input "90"
click at [546, 275] on input "90" at bounding box center [529, 279] width 60 height 23
click at [445, 477] on span "Done" at bounding box center [441, 485] width 31 height 18
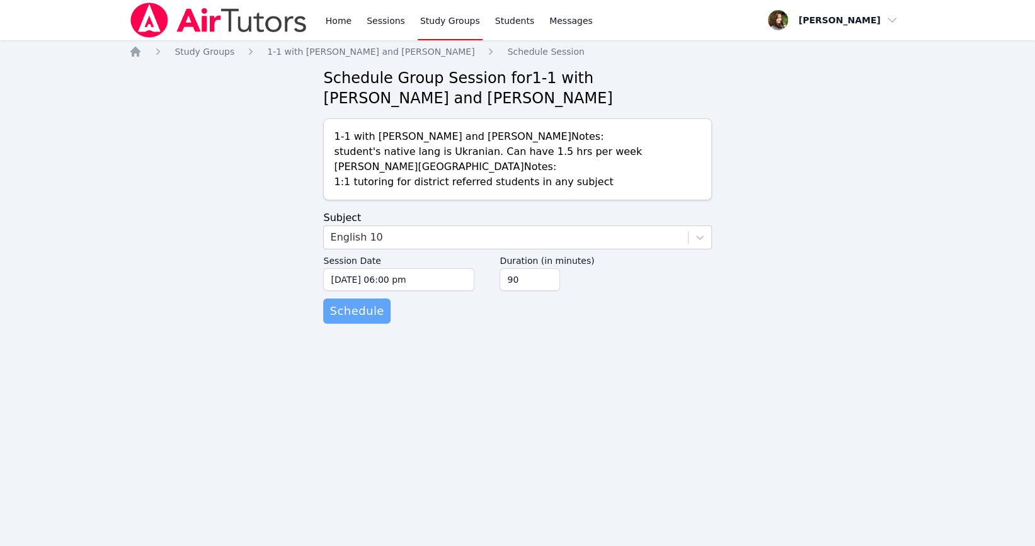
click at [356, 312] on span "Schedule" at bounding box center [356, 311] width 54 height 18
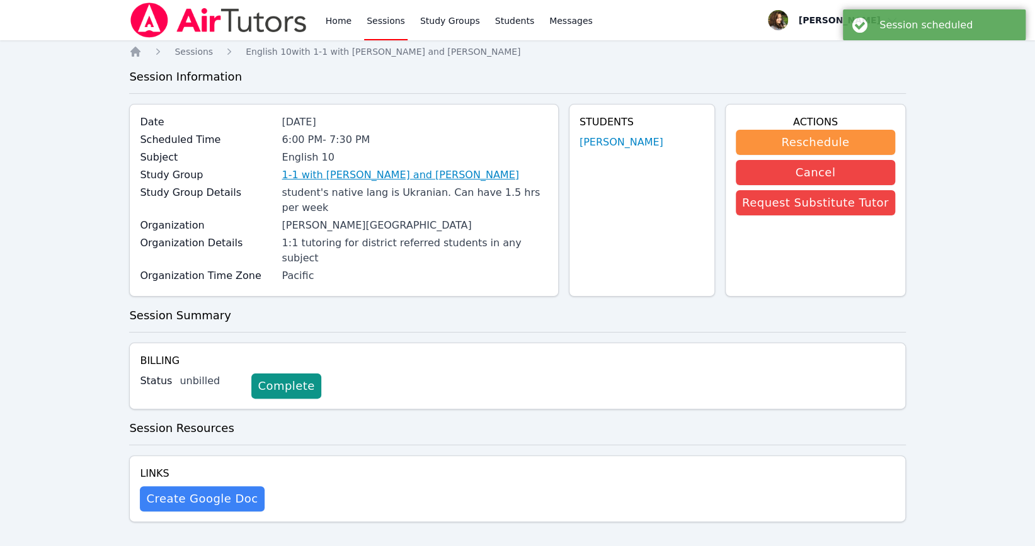
click at [371, 176] on link "1-1 with [PERSON_NAME] and [PERSON_NAME]" at bounding box center [399, 175] width 237 height 15
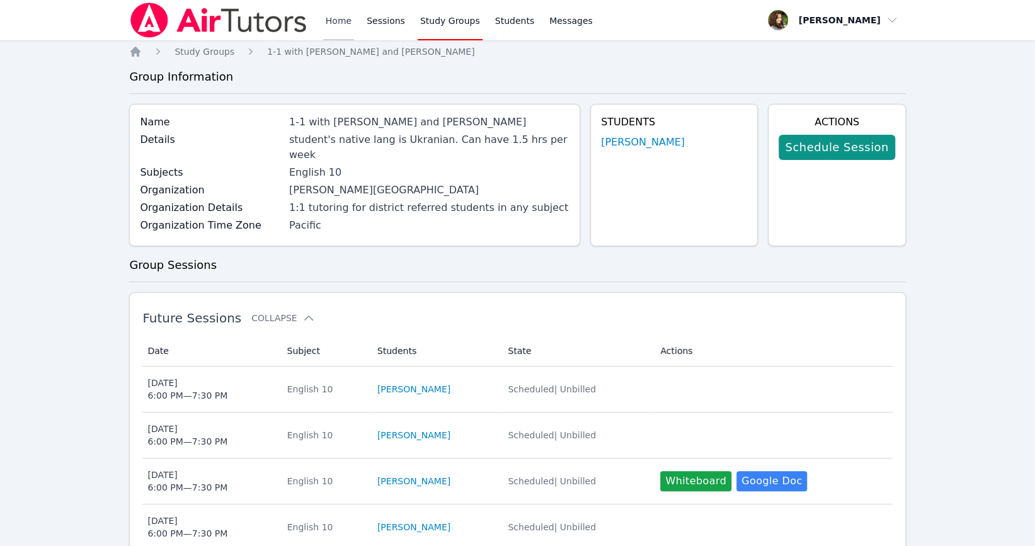
click at [336, 29] on link "Home" at bounding box center [338, 20] width 31 height 40
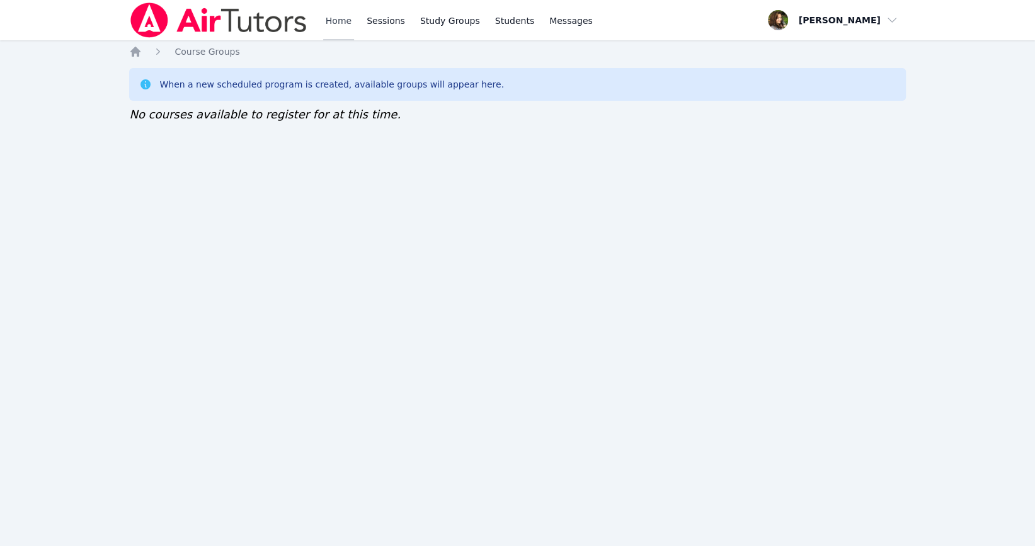
click at [331, 23] on link "Home" at bounding box center [338, 20] width 31 height 40
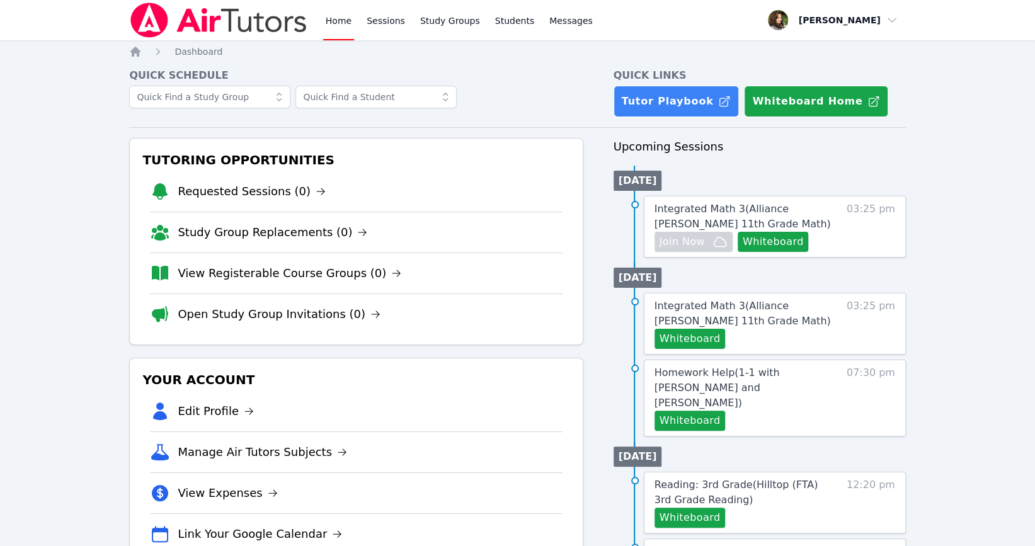
click at [335, 21] on link "Home" at bounding box center [338, 20] width 31 height 40
click at [443, 23] on link "Study Groups" at bounding box center [450, 20] width 65 height 40
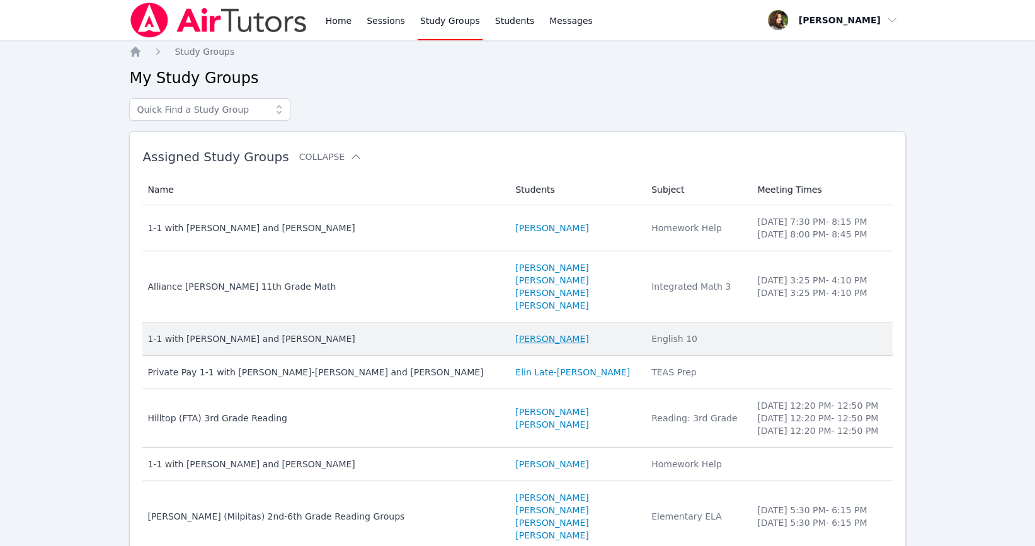
click at [515, 342] on link "[PERSON_NAME]" at bounding box center [551, 338] width 73 height 13
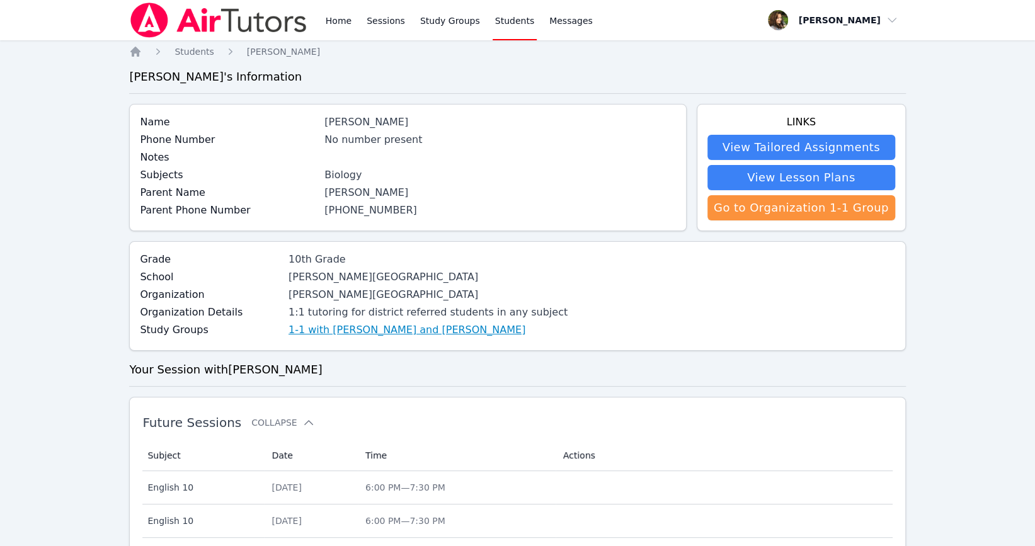
click at [431, 327] on link "1-1 with [PERSON_NAME] and [PERSON_NAME]" at bounding box center [406, 329] width 237 height 15
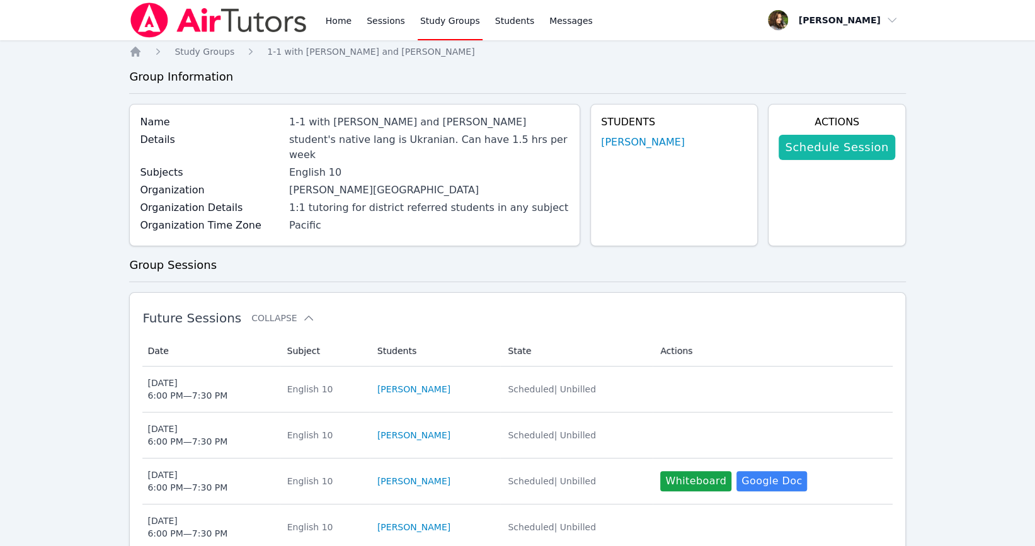
click at [821, 145] on link "Schedule Session" at bounding box center [836, 147] width 116 height 25
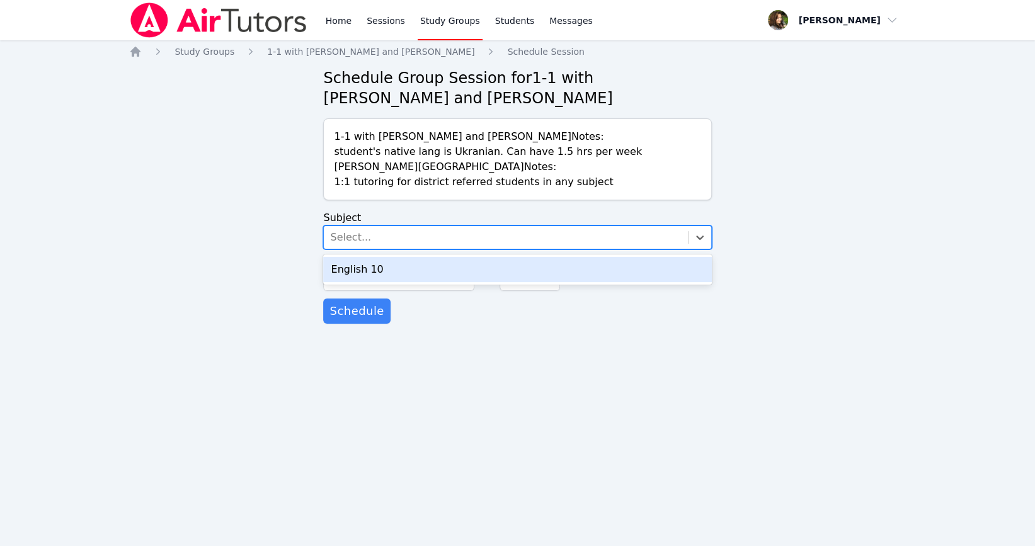
click at [393, 239] on div "Select..." at bounding box center [505, 237] width 363 height 23
click at [408, 268] on div "English 10" at bounding box center [517, 269] width 388 height 25
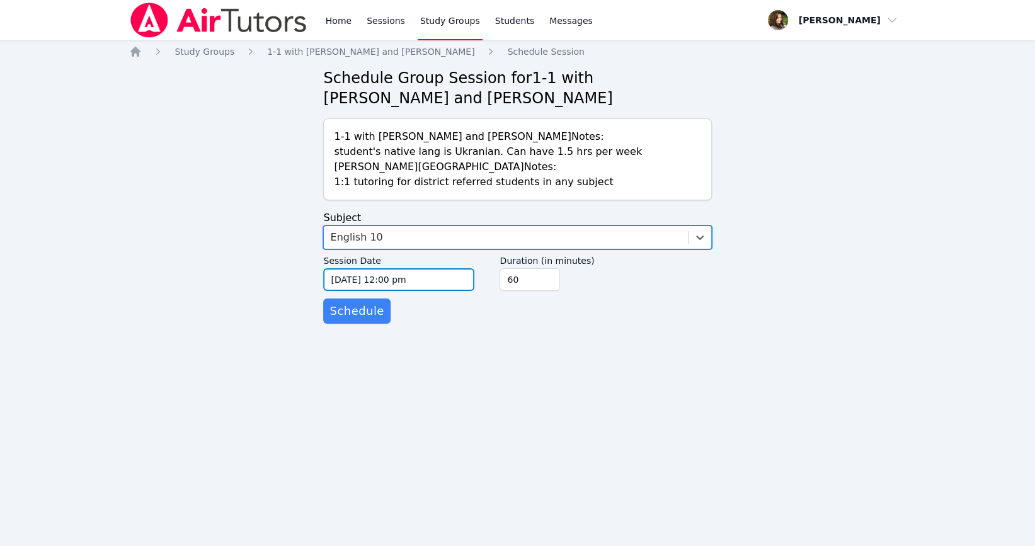
click at [428, 284] on input "[DATE] 12:00 pm" at bounding box center [398, 279] width 151 height 23
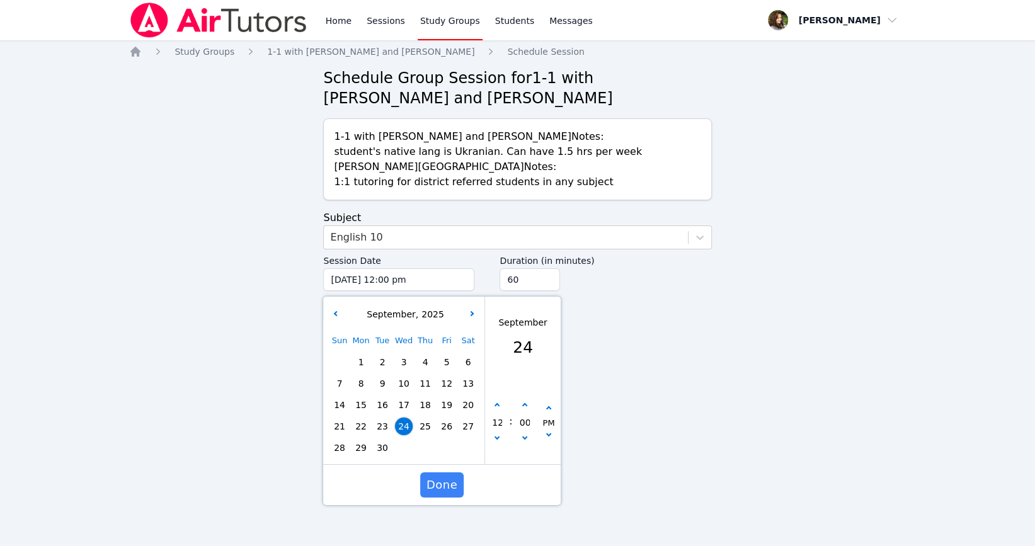
click at [479, 312] on div "[DATE]" at bounding box center [404, 314] width 156 height 13
click at [474, 312] on button "button" at bounding box center [472, 314] width 13 height 13
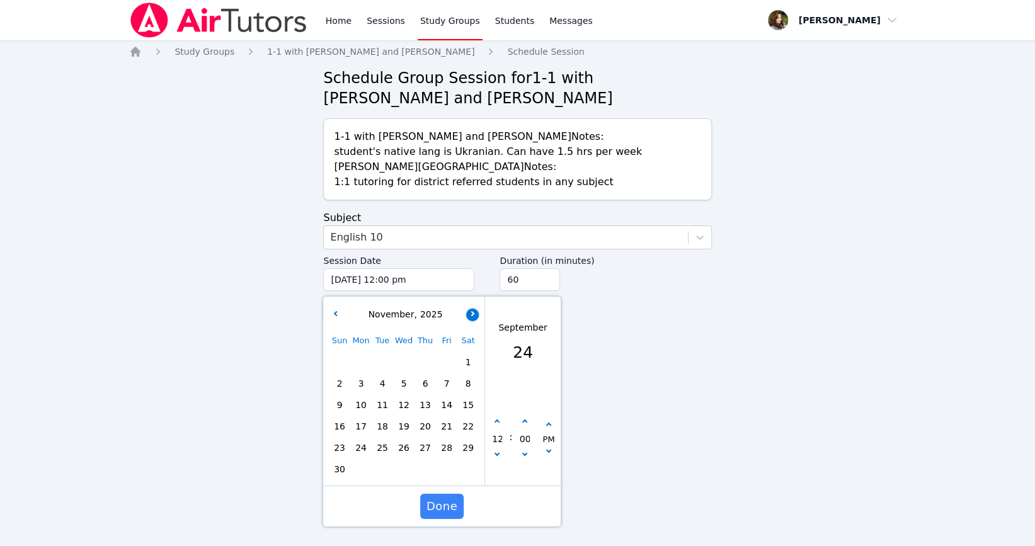
click at [474, 312] on button "button" at bounding box center [472, 314] width 13 height 13
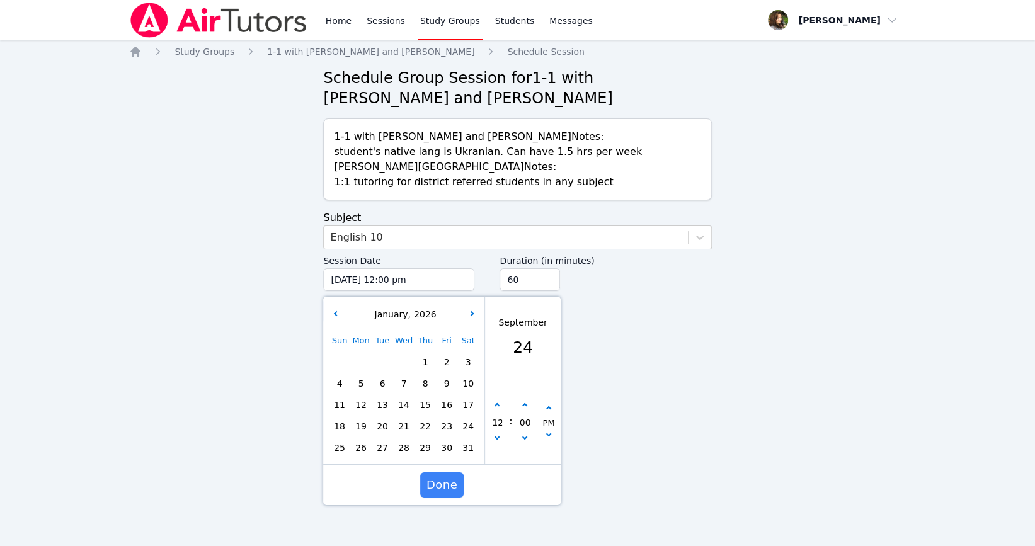
click at [382, 381] on span "6" at bounding box center [382, 384] width 18 height 18
click at [501, 406] on button "button" at bounding box center [497, 405] width 13 height 13
type input "[DATE] 01:00 pm"
type input "01"
click at [501, 406] on button "button" at bounding box center [497, 405] width 13 height 13
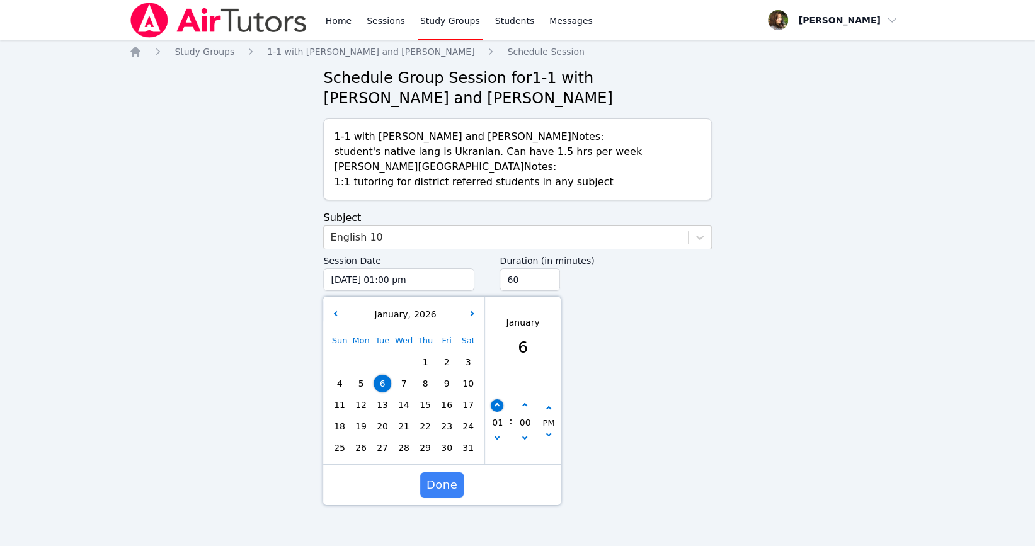
type input "[DATE] 02:00 pm"
type input "02"
click at [501, 406] on button "button" at bounding box center [497, 405] width 13 height 13
type input "[DATE] 03:00 pm"
type input "03"
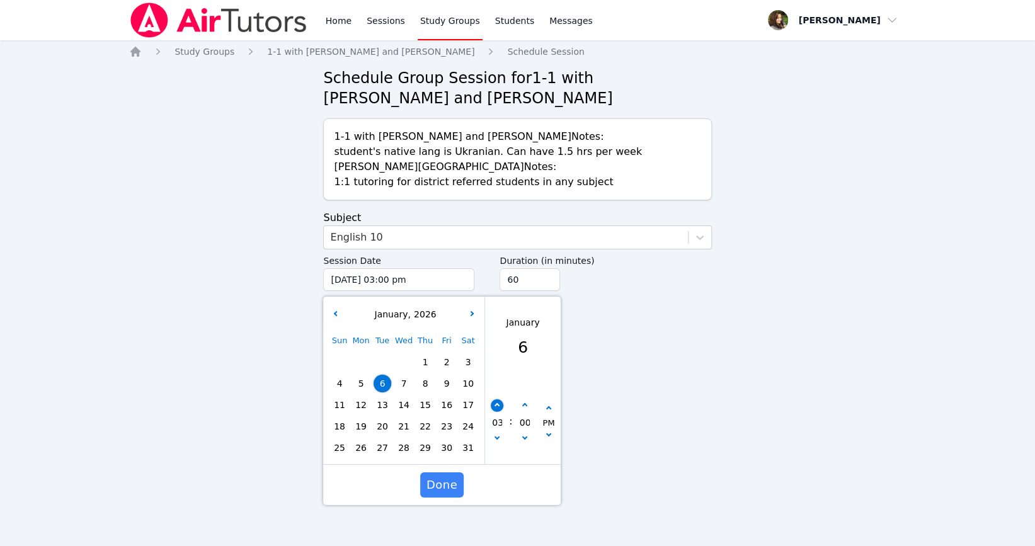
click at [501, 406] on button "button" at bounding box center [497, 405] width 13 height 13
type input "[DATE] 04:00 pm"
type input "04"
click at [501, 406] on button "button" at bounding box center [497, 405] width 13 height 13
type input "[DATE] 05:00 pm"
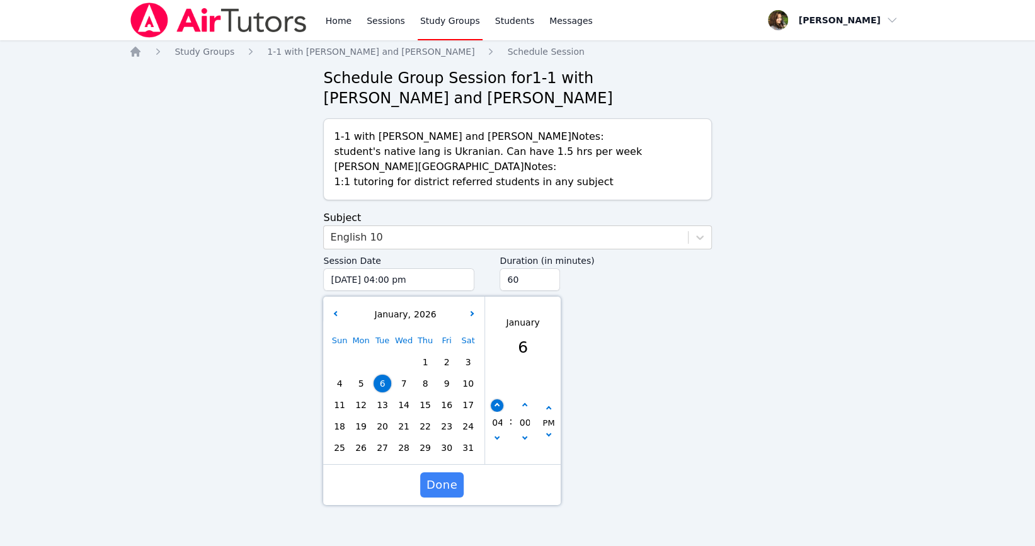
type input "05"
click at [501, 406] on button "button" at bounding box center [497, 405] width 13 height 13
type input "[DATE] 06:00 pm"
type input "06"
click at [547, 276] on input "75" at bounding box center [529, 279] width 60 height 23
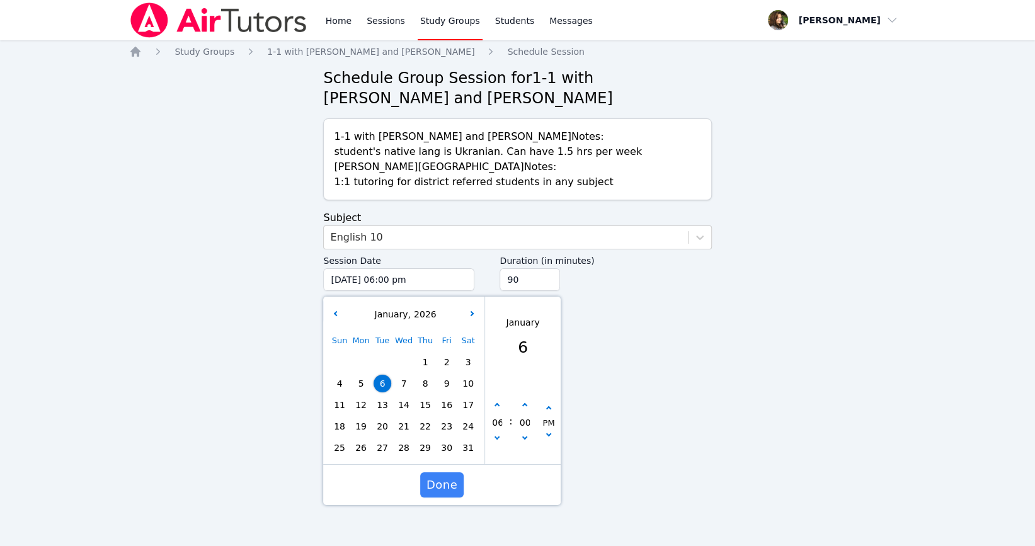
type input "90"
click at [547, 276] on input "90" at bounding box center [529, 279] width 60 height 23
click at [443, 489] on span "Done" at bounding box center [441, 485] width 31 height 18
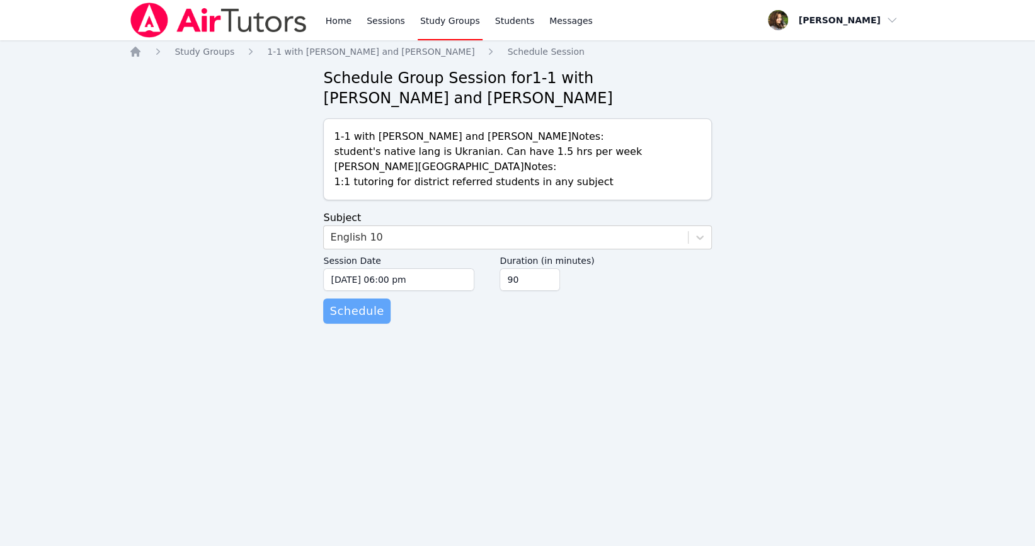
click at [354, 307] on span "Schedule" at bounding box center [356, 311] width 54 height 18
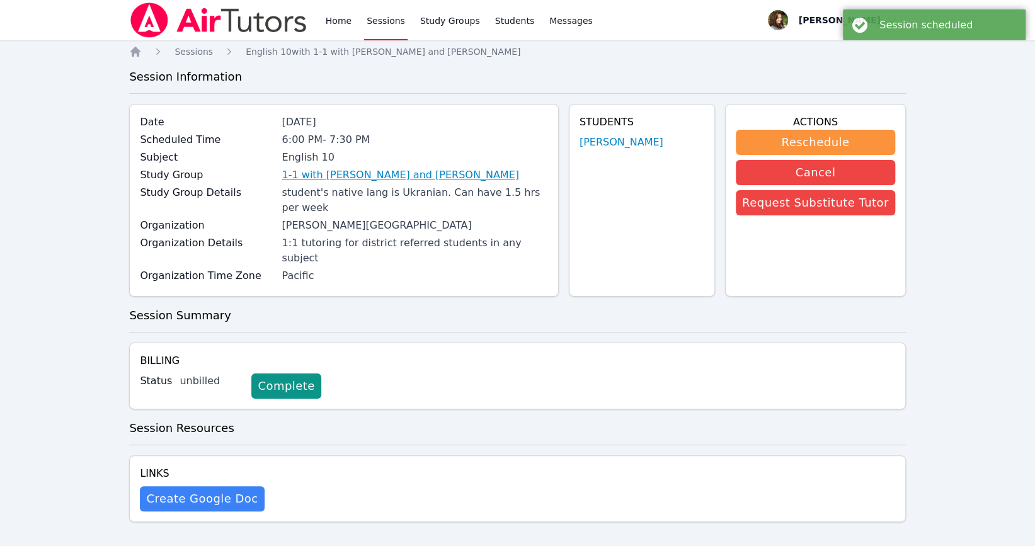
click at [390, 171] on link "1-1 with [PERSON_NAME] and [PERSON_NAME]" at bounding box center [399, 175] width 237 height 15
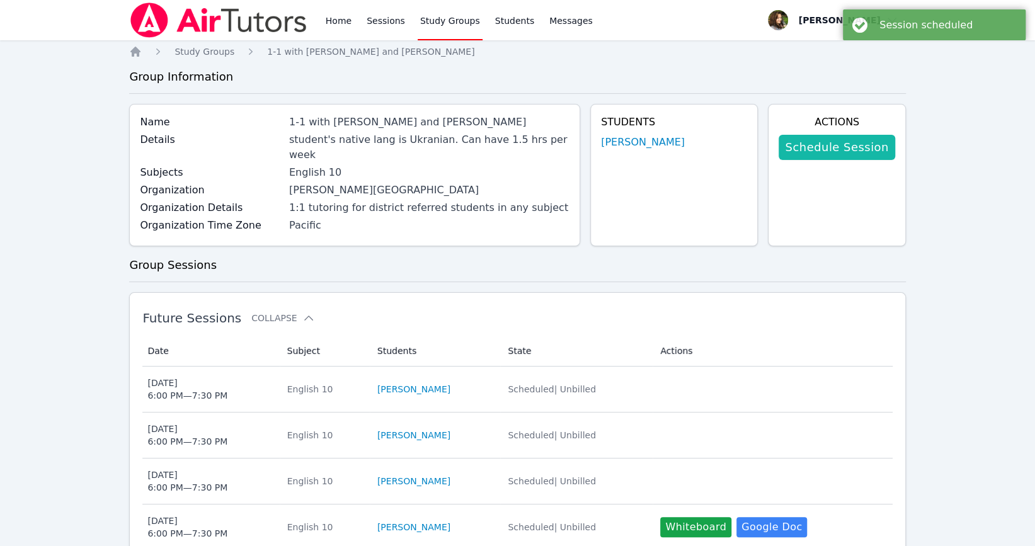
click at [814, 144] on link "Schedule Session" at bounding box center [836, 147] width 116 height 25
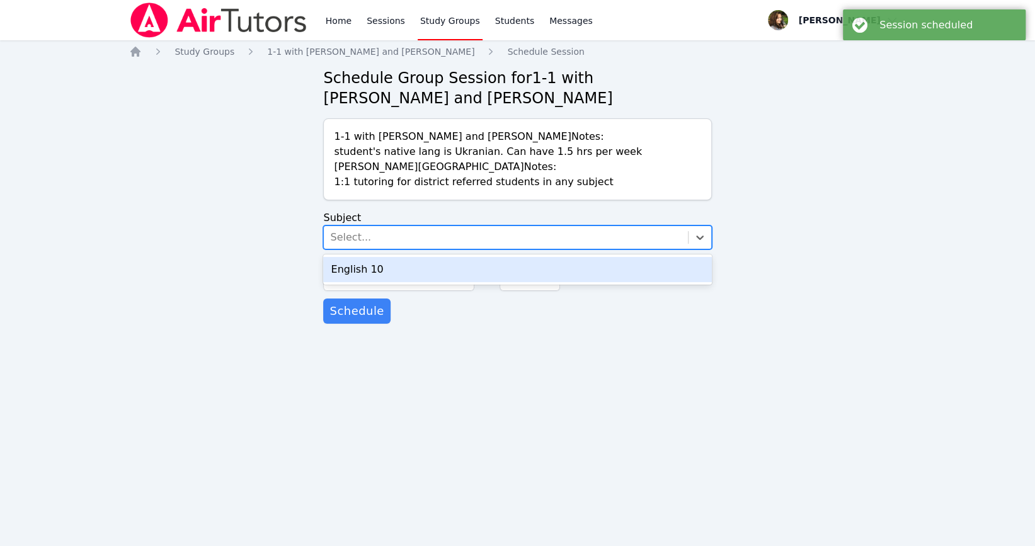
click at [378, 246] on div "Select..." at bounding box center [505, 237] width 363 height 23
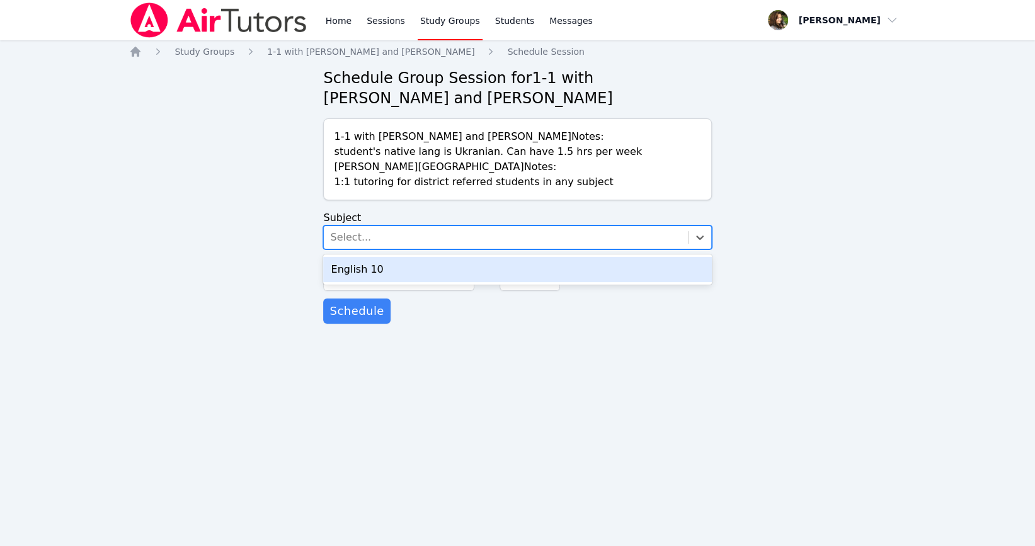
click at [387, 269] on div "English 10" at bounding box center [517, 269] width 388 height 25
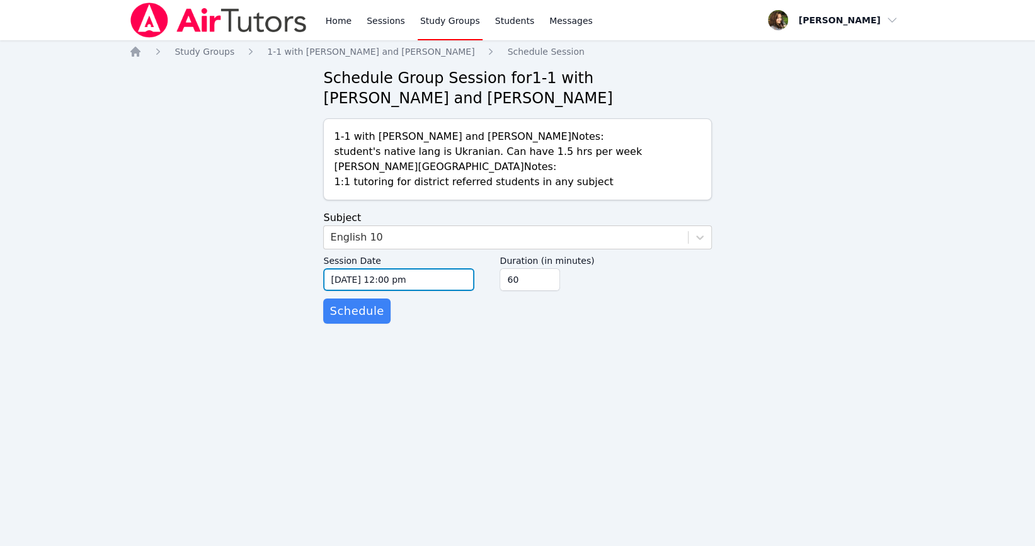
click at [445, 287] on input "[DATE] 12:00 pm" at bounding box center [398, 279] width 151 height 23
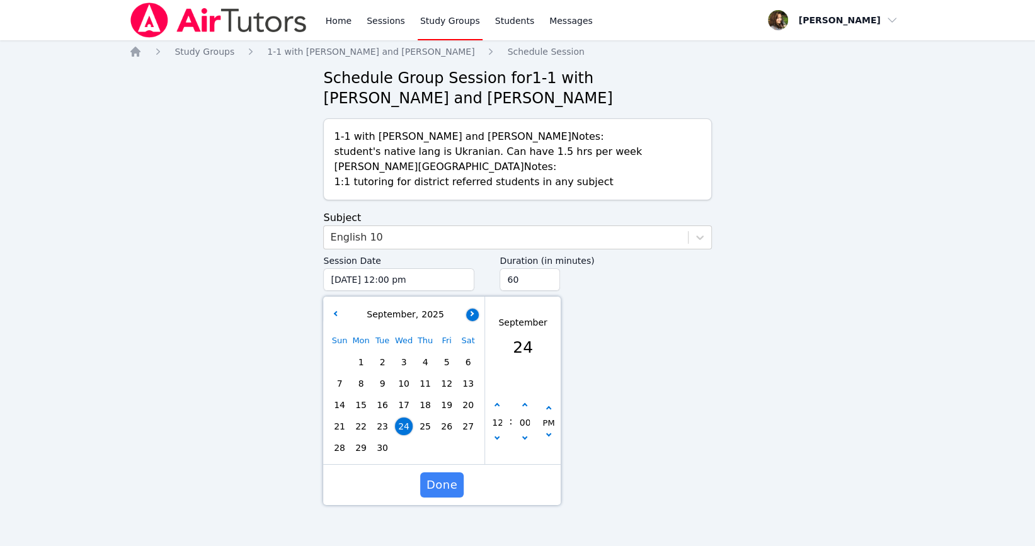
click at [477, 311] on button "button" at bounding box center [472, 314] width 13 height 13
click at [476, 310] on button "button" at bounding box center [472, 314] width 13 height 13
click at [378, 404] on span "13" at bounding box center [382, 405] width 18 height 18
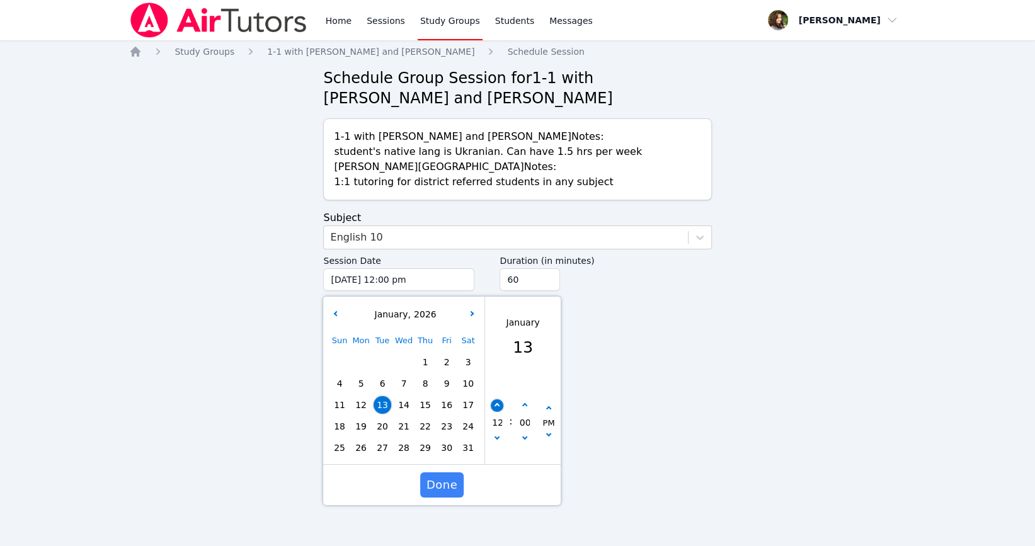
click at [496, 402] on button "button" at bounding box center [497, 405] width 13 height 13
type input "[DATE] 01:00 pm"
type input "01"
click at [496, 402] on button "button" at bounding box center [497, 405] width 13 height 13
type input "[DATE] 02:00 pm"
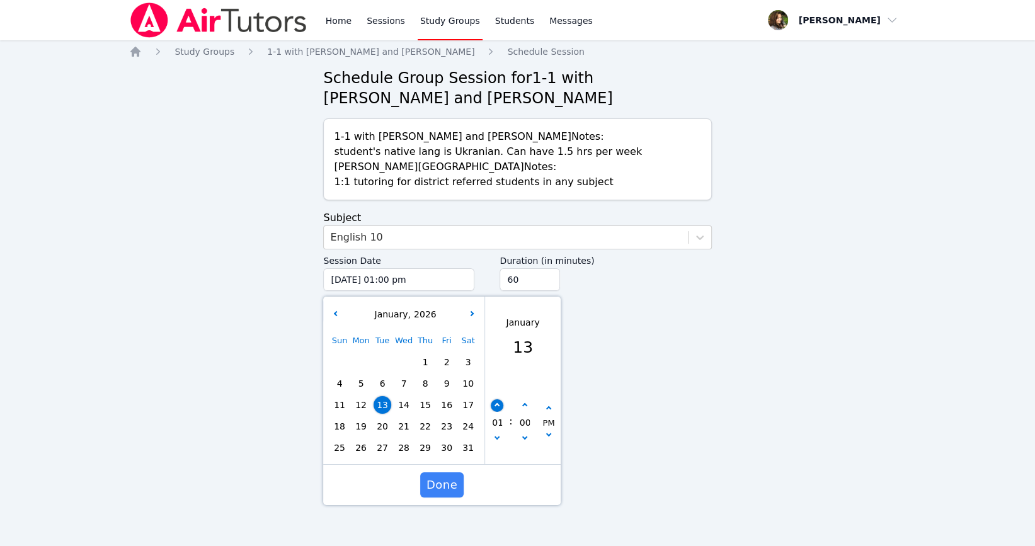
type input "02"
click at [496, 402] on button "button" at bounding box center [497, 405] width 13 height 13
type input "[DATE] 03:00 pm"
type input "03"
click at [496, 402] on button "button" at bounding box center [497, 405] width 13 height 13
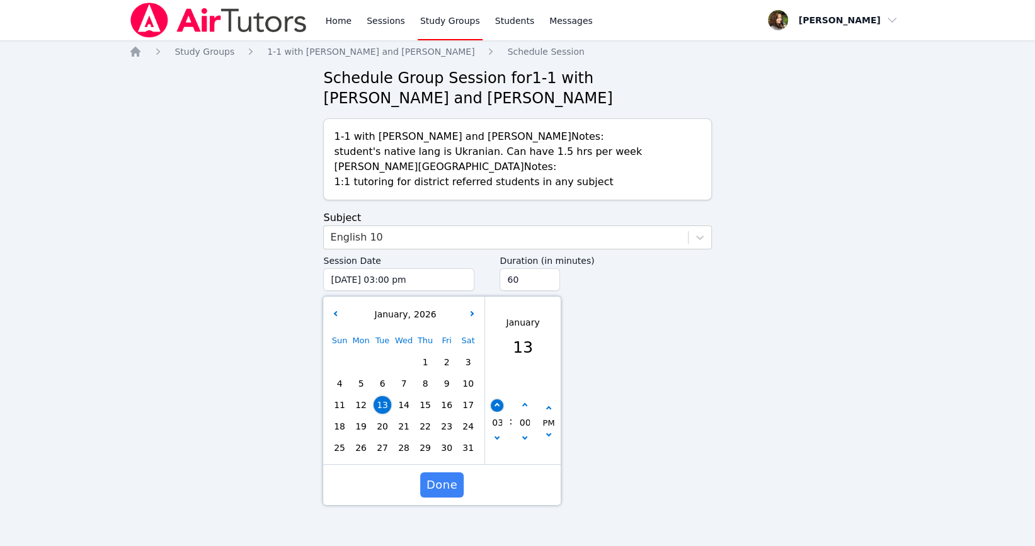
type input "[DATE] 04:00 pm"
type input "04"
click at [496, 402] on button "button" at bounding box center [497, 405] width 13 height 13
type input "[DATE] 05:00 pm"
type input "05"
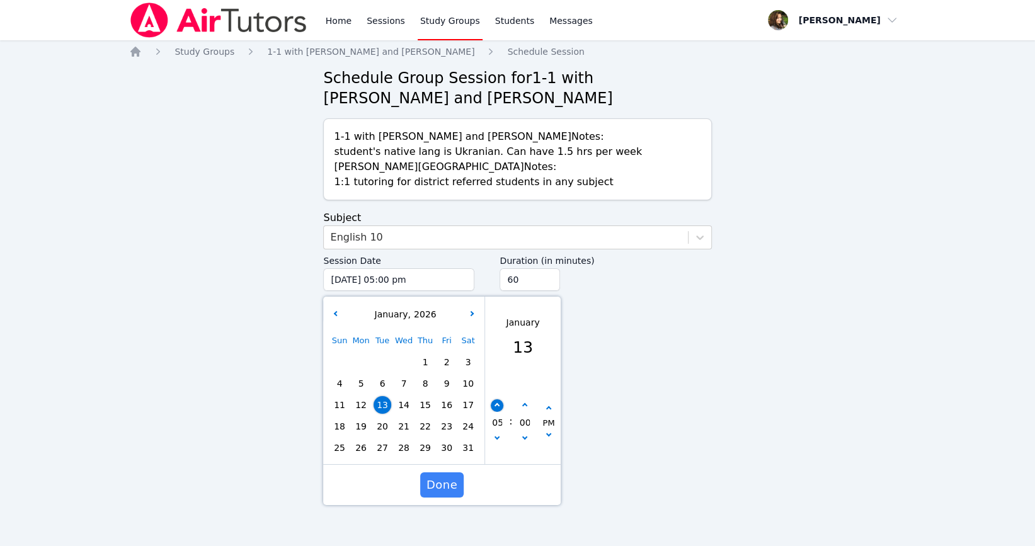
click at [501, 404] on button "button" at bounding box center [497, 405] width 13 height 13
type input "[DATE] 06:00 pm"
type input "06"
click at [551, 278] on input "75" at bounding box center [529, 279] width 60 height 23
type input "90"
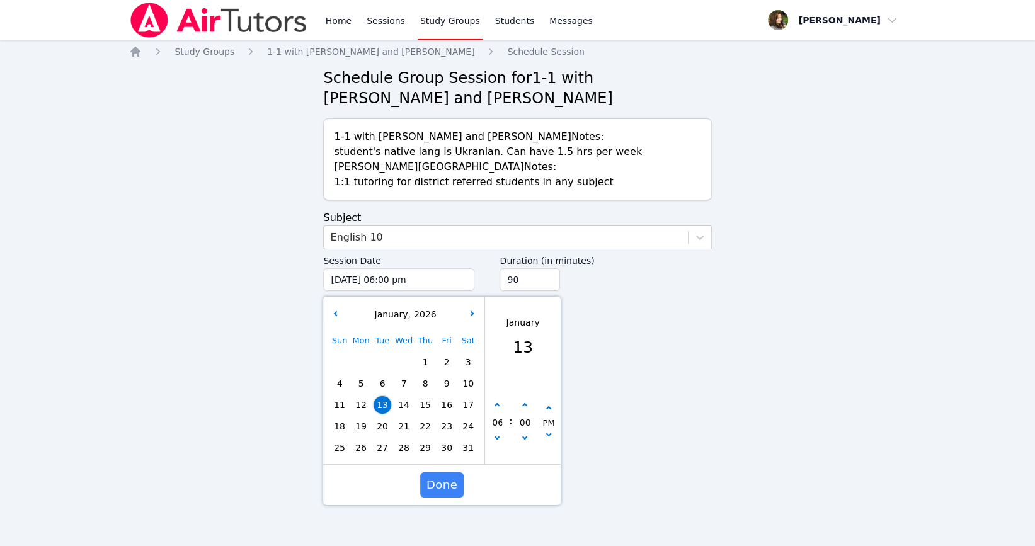
click at [551, 278] on input "90" at bounding box center [529, 279] width 60 height 23
click at [447, 489] on span "Done" at bounding box center [441, 485] width 31 height 18
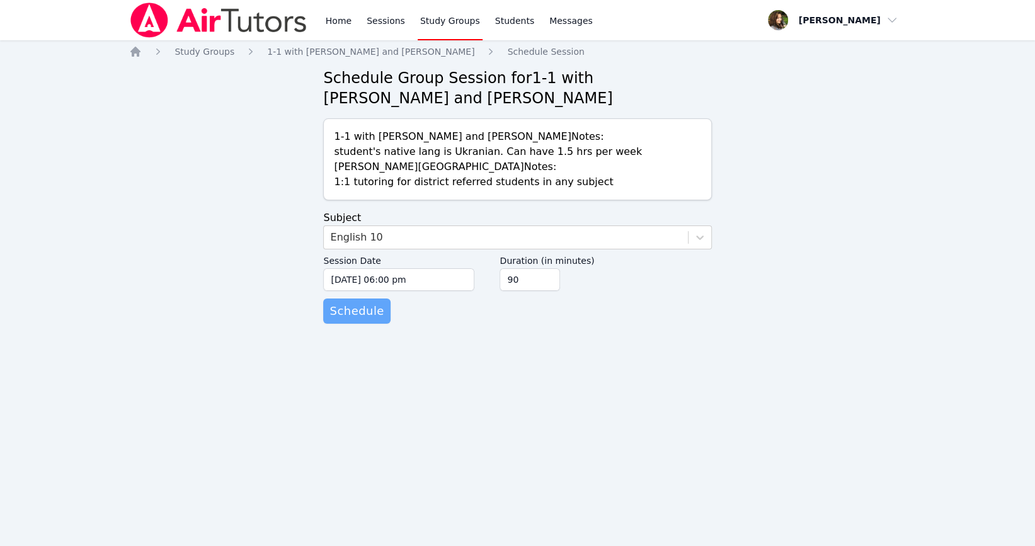
click at [368, 312] on span "Schedule" at bounding box center [356, 311] width 54 height 18
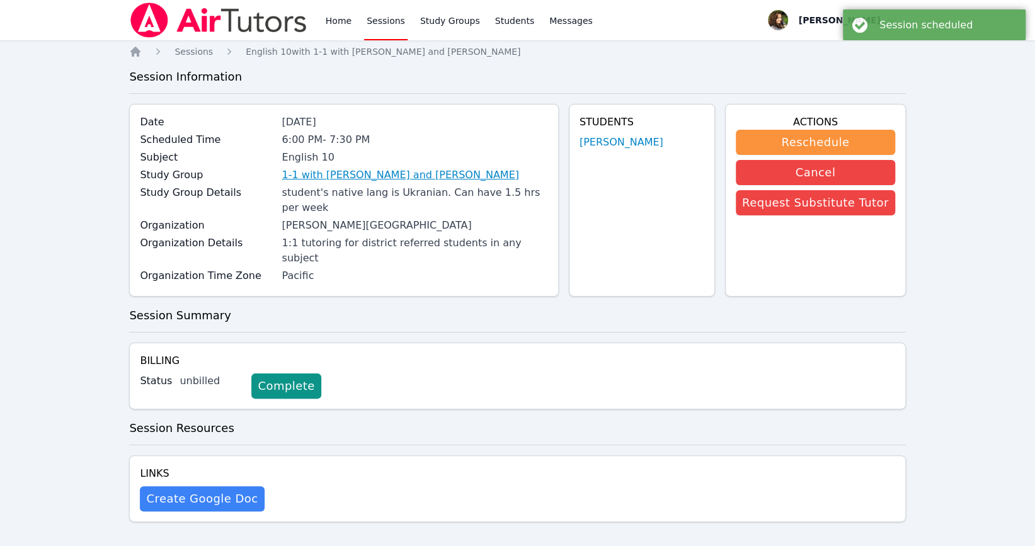
click at [345, 172] on link "1-1 with [PERSON_NAME] and [PERSON_NAME]" at bounding box center [399, 175] width 237 height 15
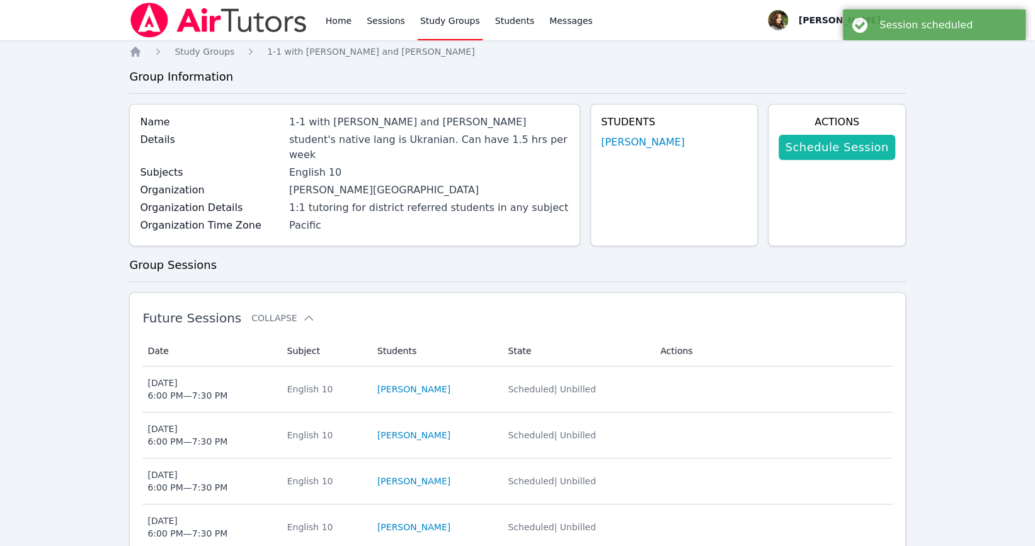
click at [843, 142] on link "Schedule Session" at bounding box center [836, 147] width 116 height 25
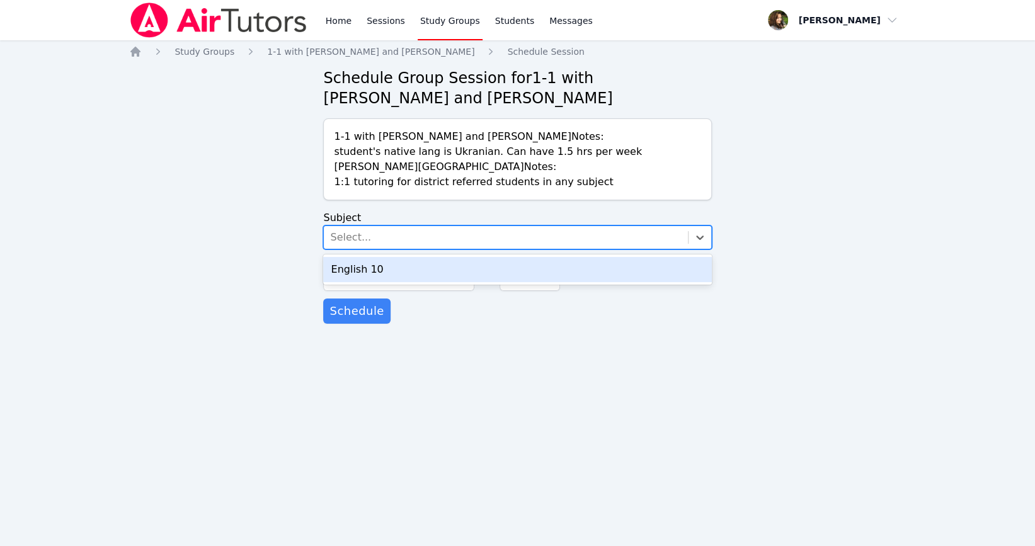
click at [420, 232] on div "Select..." at bounding box center [505, 237] width 363 height 23
click at [421, 275] on div "English 10" at bounding box center [517, 269] width 388 height 25
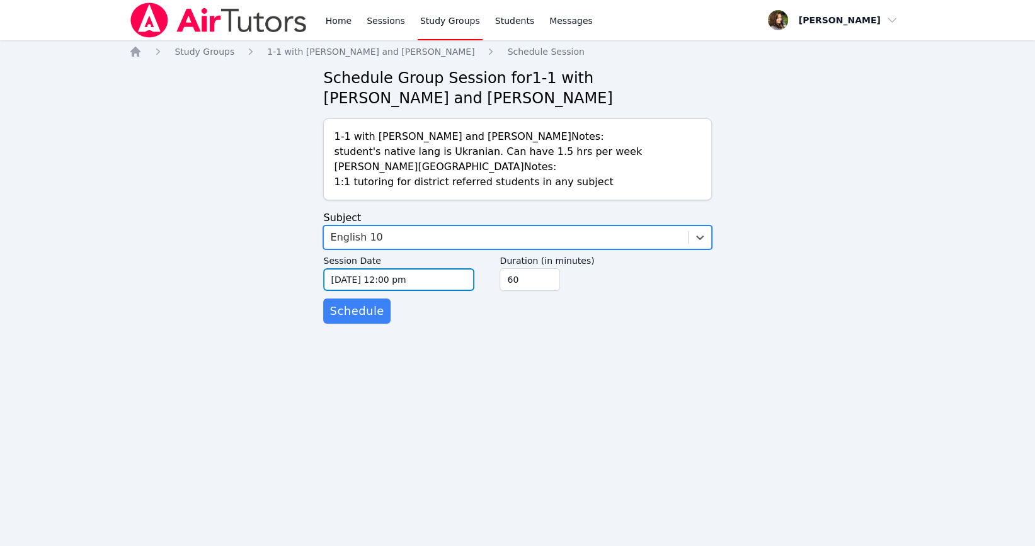
click at [421, 284] on input "[DATE] 12:00 pm" at bounding box center [398, 279] width 151 height 23
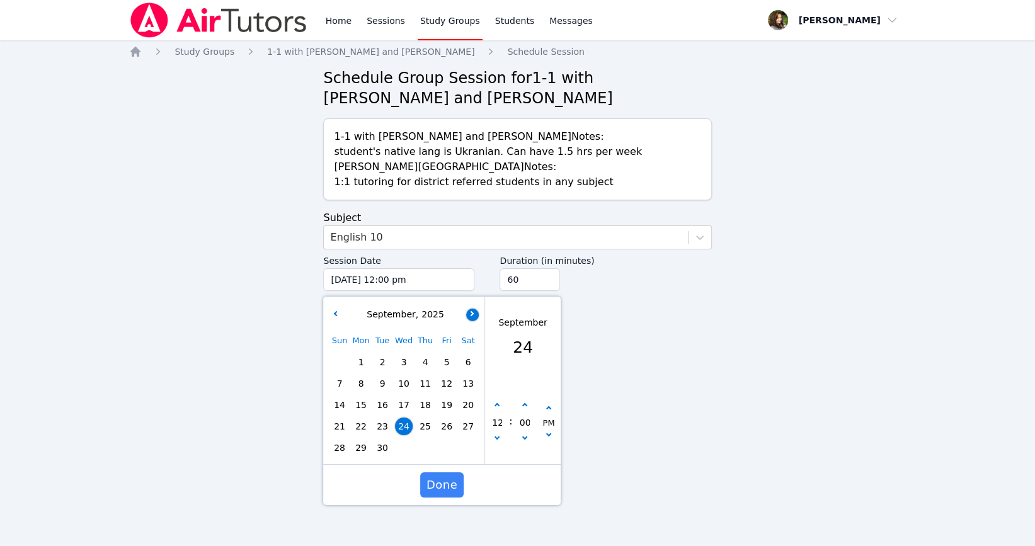
click at [474, 312] on button "button" at bounding box center [472, 314] width 13 height 13
click at [473, 312] on icon "button" at bounding box center [471, 312] width 5 height 5
click at [471, 312] on icon "button" at bounding box center [471, 312] width 5 height 5
click at [389, 429] on span "20" at bounding box center [382, 427] width 18 height 18
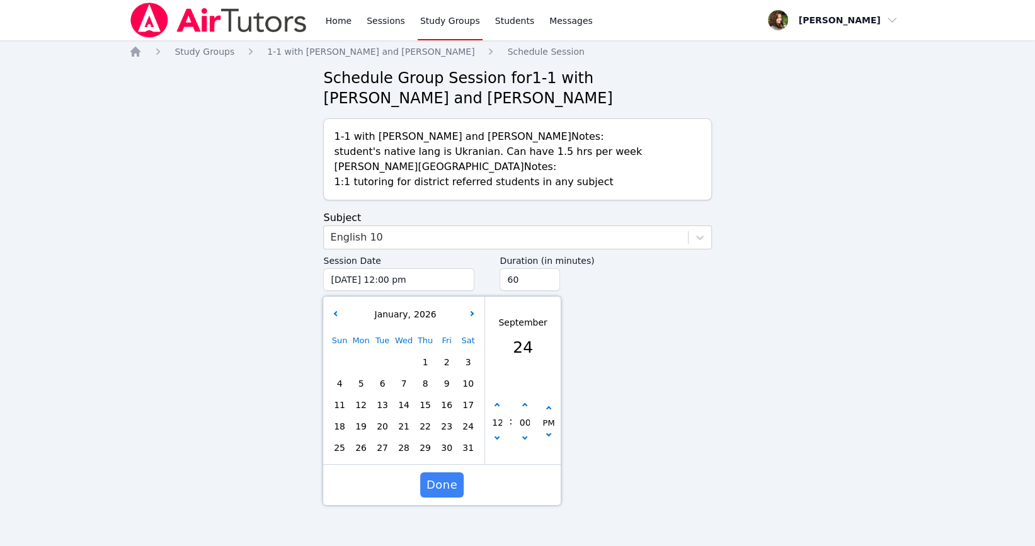
type input "[DATE] 12:00 pm"
click at [547, 279] on input "75" at bounding box center [529, 279] width 60 height 23
type input "90"
click at [547, 279] on input "90" at bounding box center [529, 279] width 60 height 23
click at [498, 407] on icon "button" at bounding box center [496, 405] width 5 height 5
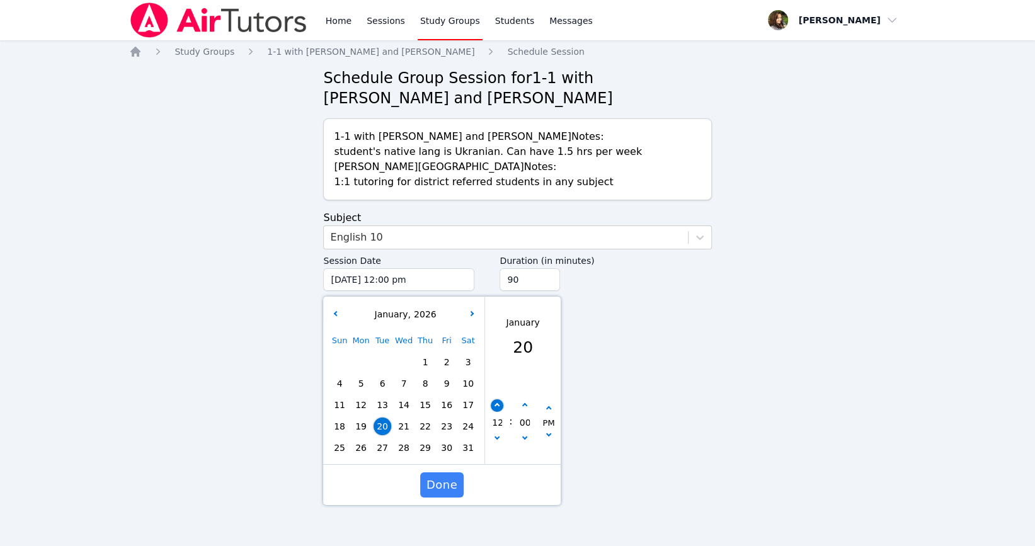
type input "[DATE] 01:00 pm"
type input "01"
click at [498, 407] on icon "button" at bounding box center [496, 405] width 5 height 5
type input "[DATE] 02:00 pm"
type input "02"
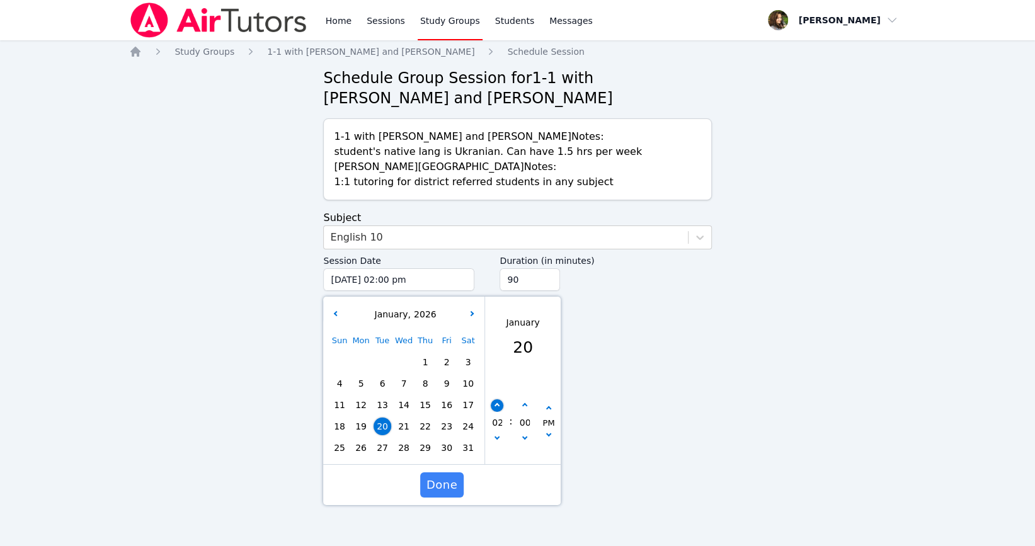
click at [498, 407] on icon "button" at bounding box center [496, 405] width 5 height 5
type input "[DATE] 03:00 pm"
type input "03"
click at [498, 406] on icon "button" at bounding box center [496, 405] width 5 height 5
type input "[DATE] 04:00 pm"
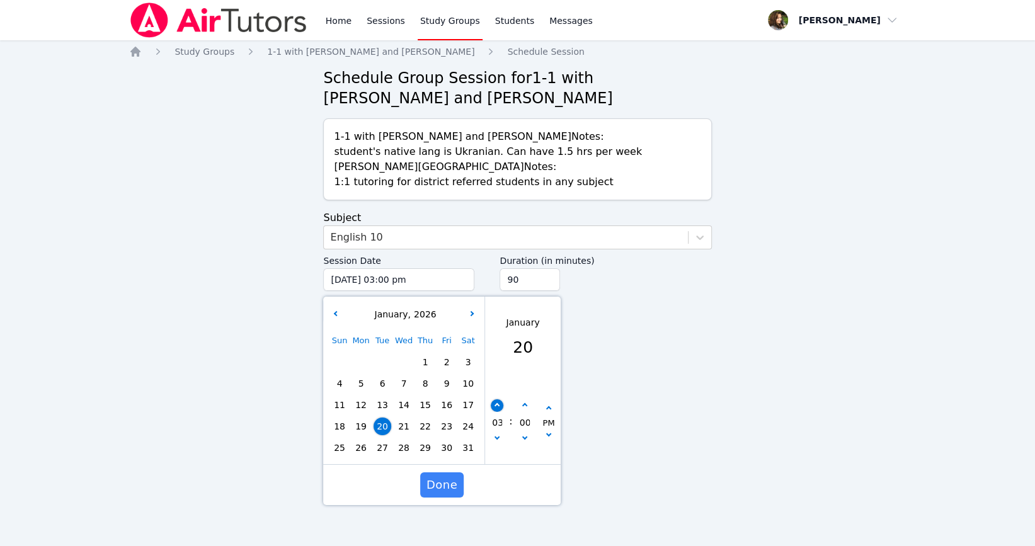
type input "04"
click at [498, 406] on icon "button" at bounding box center [496, 405] width 5 height 5
type input "[DATE] 05:00 pm"
type input "05"
click at [498, 406] on icon "button" at bounding box center [496, 405] width 5 height 5
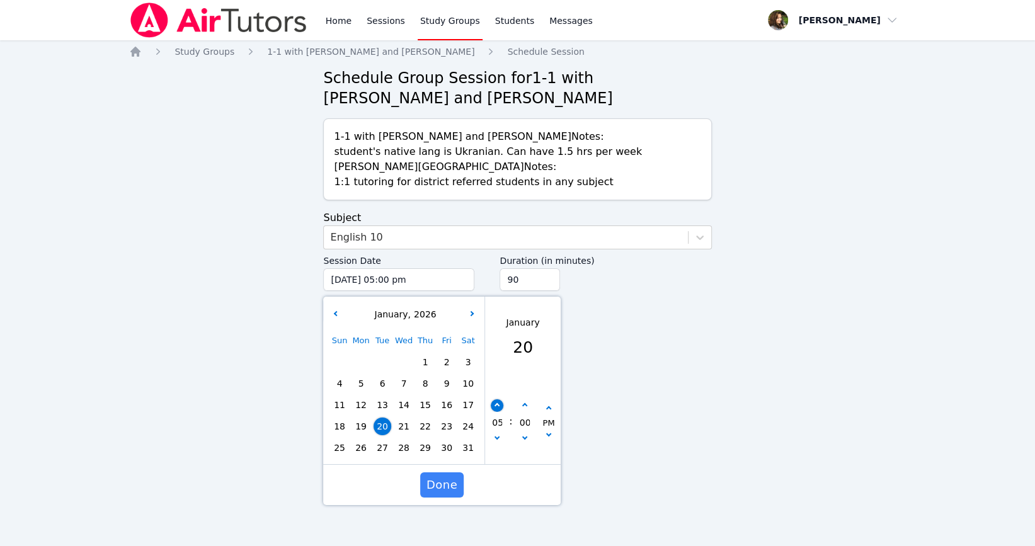
type input "[DATE] 06:00 pm"
type input "06"
click at [439, 482] on span "Done" at bounding box center [441, 485] width 31 height 18
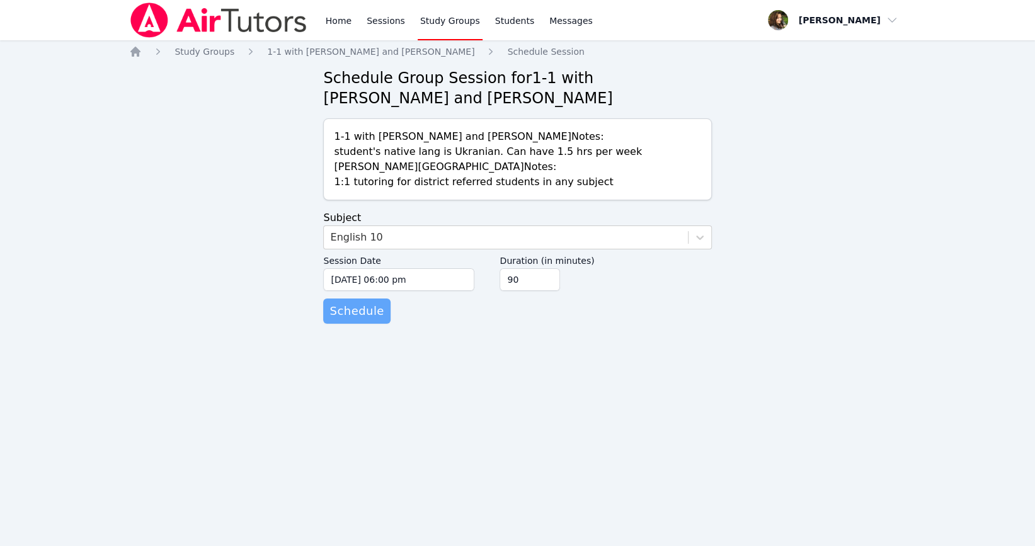
click at [363, 306] on span "Schedule" at bounding box center [356, 311] width 54 height 18
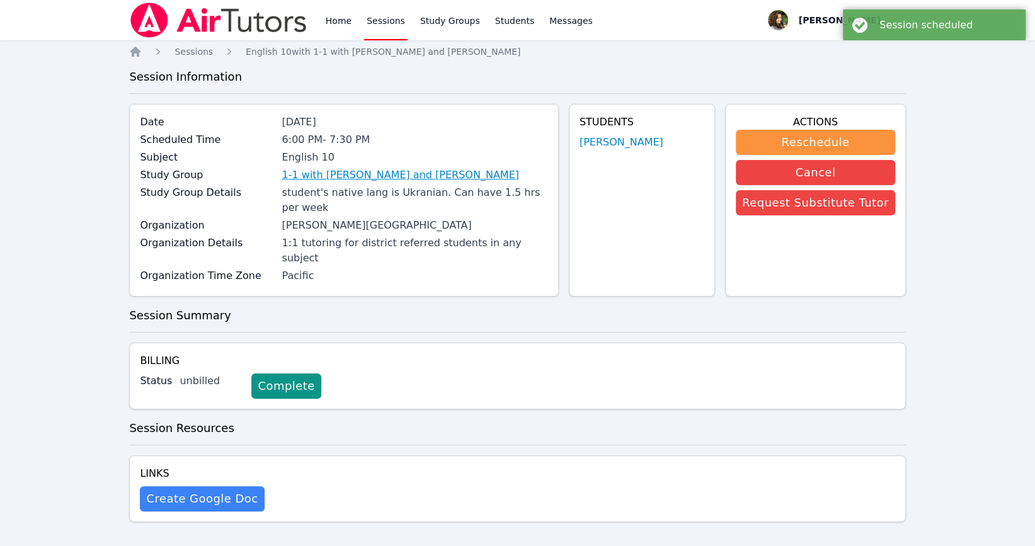
click at [418, 174] on link "1-1 with [PERSON_NAME] and [PERSON_NAME]" at bounding box center [399, 175] width 237 height 15
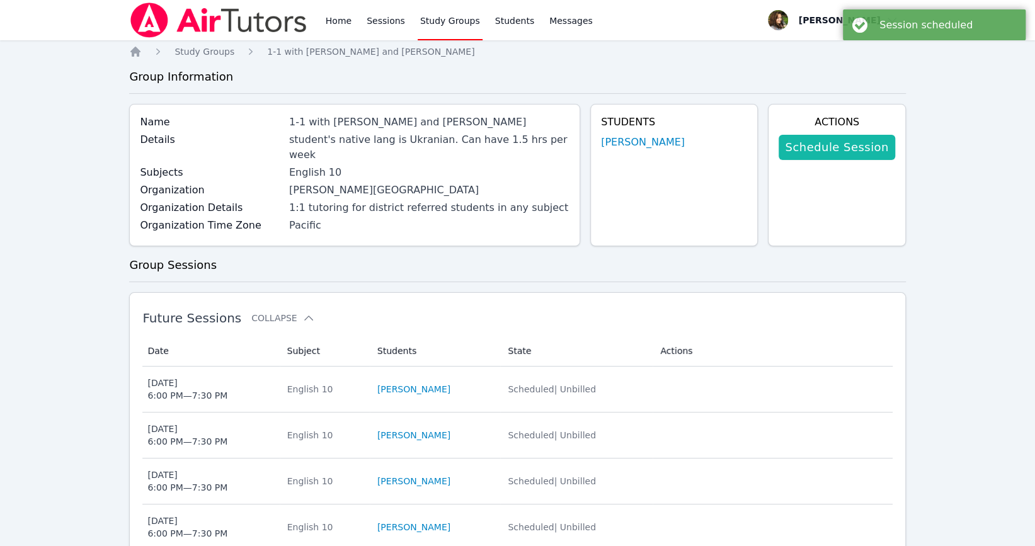
click at [842, 159] on link "Schedule Session" at bounding box center [836, 147] width 116 height 25
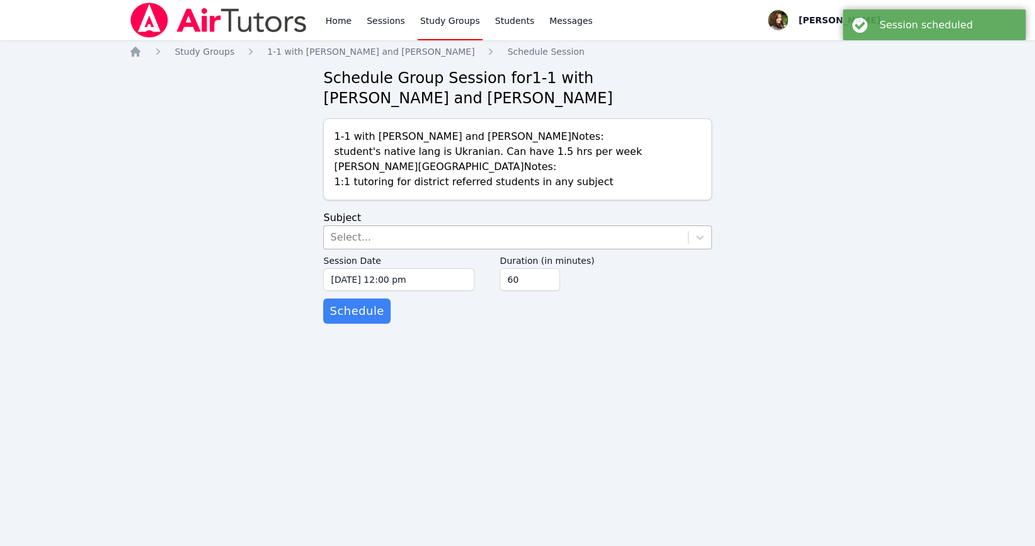
click at [447, 241] on div "Select..." at bounding box center [505, 237] width 363 height 23
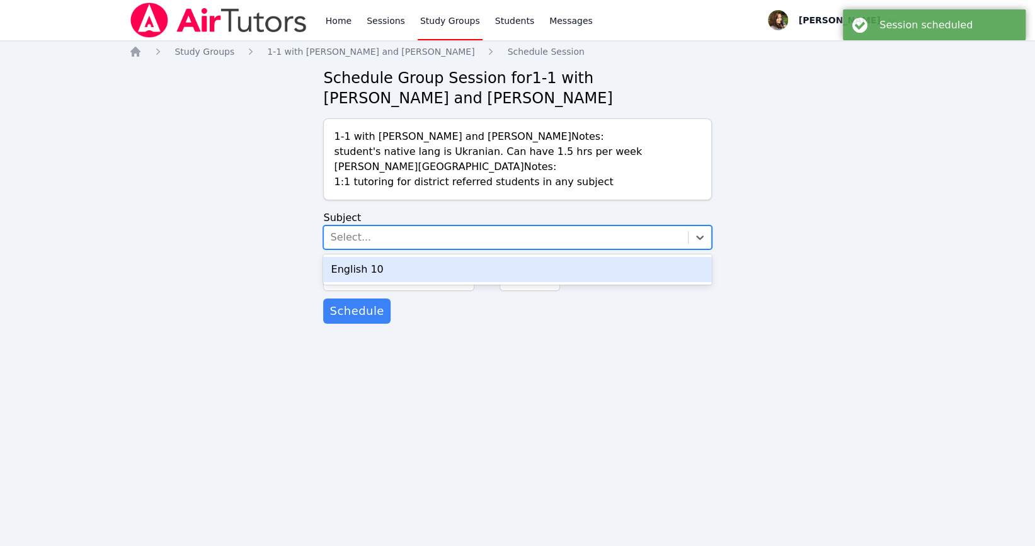
click at [444, 271] on div "English 10" at bounding box center [517, 269] width 388 height 25
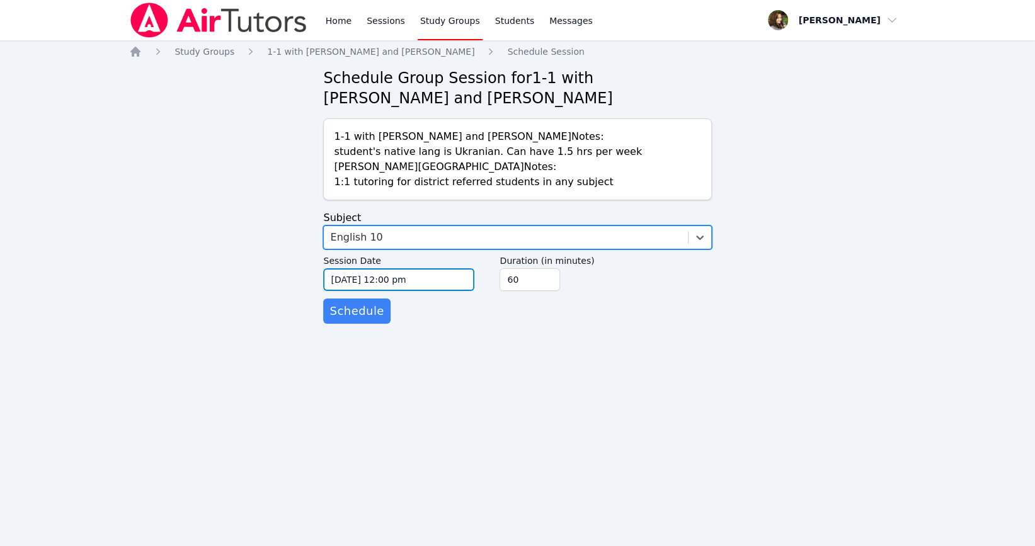
click at [443, 288] on input "[DATE] 12:00 pm" at bounding box center [398, 279] width 151 height 23
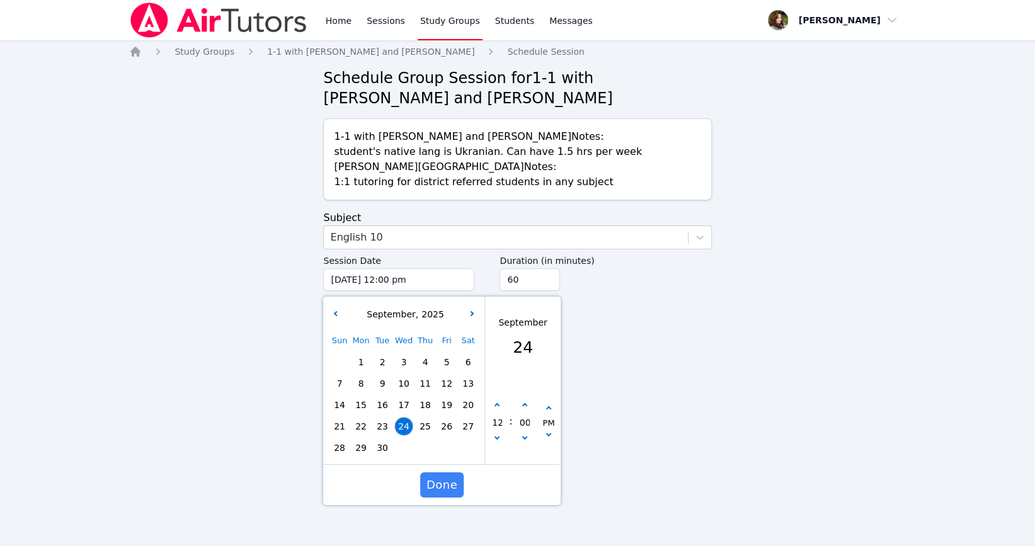
click at [472, 307] on div "[DATE]" at bounding box center [404, 314] width 156 height 25
click at [475, 317] on button "button" at bounding box center [472, 314] width 13 height 13
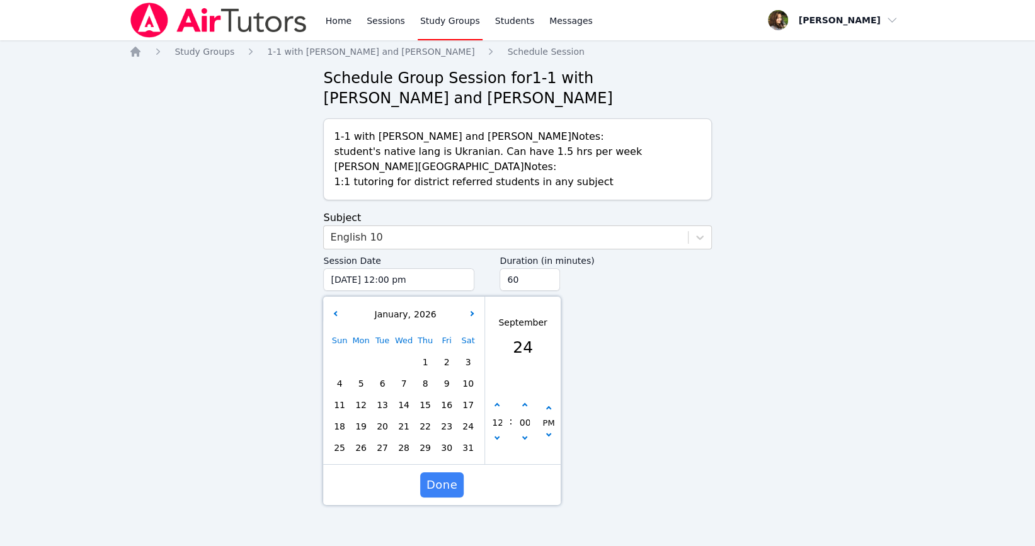
click at [382, 451] on span "27" at bounding box center [382, 448] width 18 height 18
click at [496, 399] on button "button" at bounding box center [497, 405] width 13 height 13
type input "[DATE] 01:00 pm"
type input "01"
click at [496, 399] on button "button" at bounding box center [497, 405] width 13 height 13
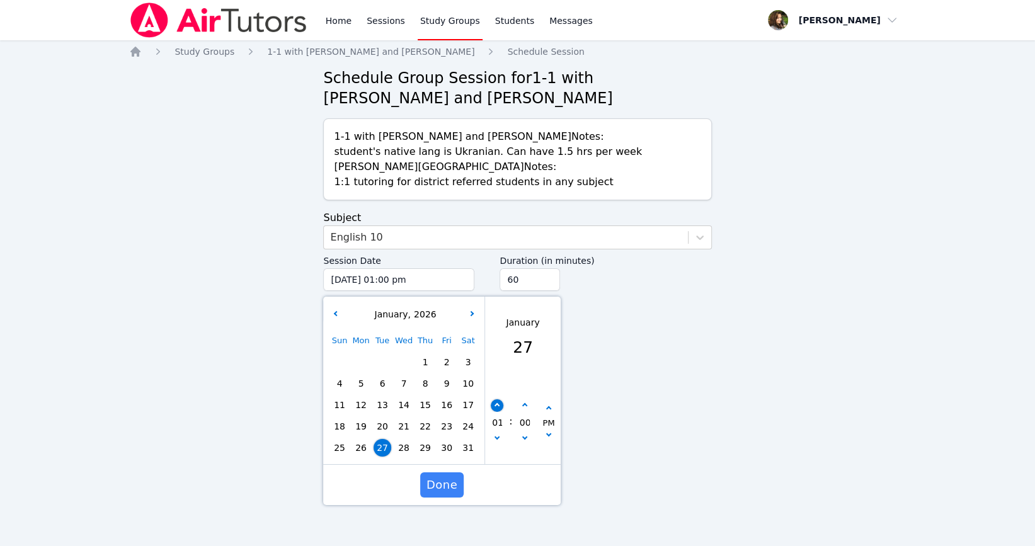
type input "[DATE] 02:00 pm"
type input "02"
click at [496, 399] on div "02 : 00 PM" at bounding box center [523, 423] width 76 height 82
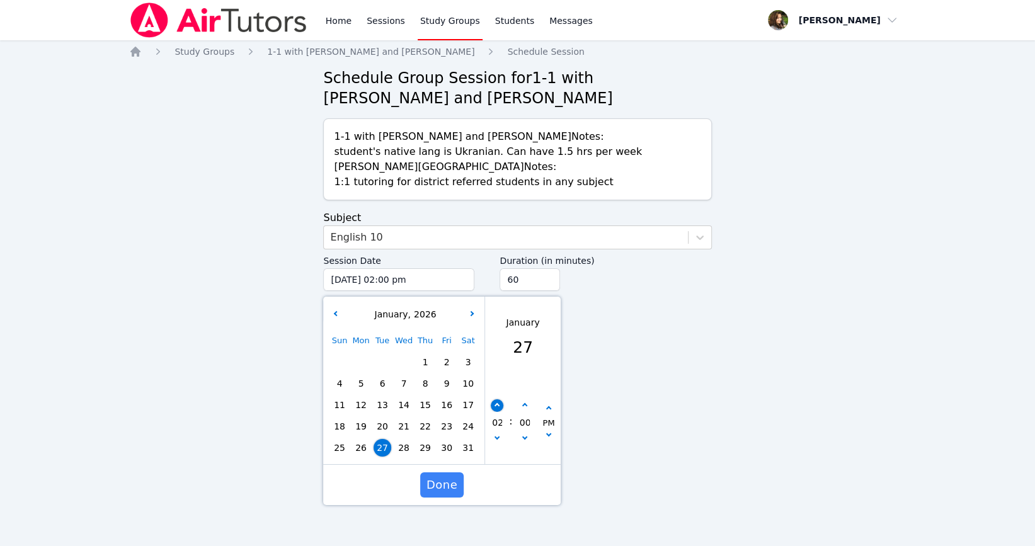
click at [499, 400] on button "button" at bounding box center [497, 405] width 13 height 13
type input "[DATE] 03:00 pm"
type input "03"
click at [499, 400] on button "button" at bounding box center [497, 405] width 13 height 13
type input "[DATE] 04:00 pm"
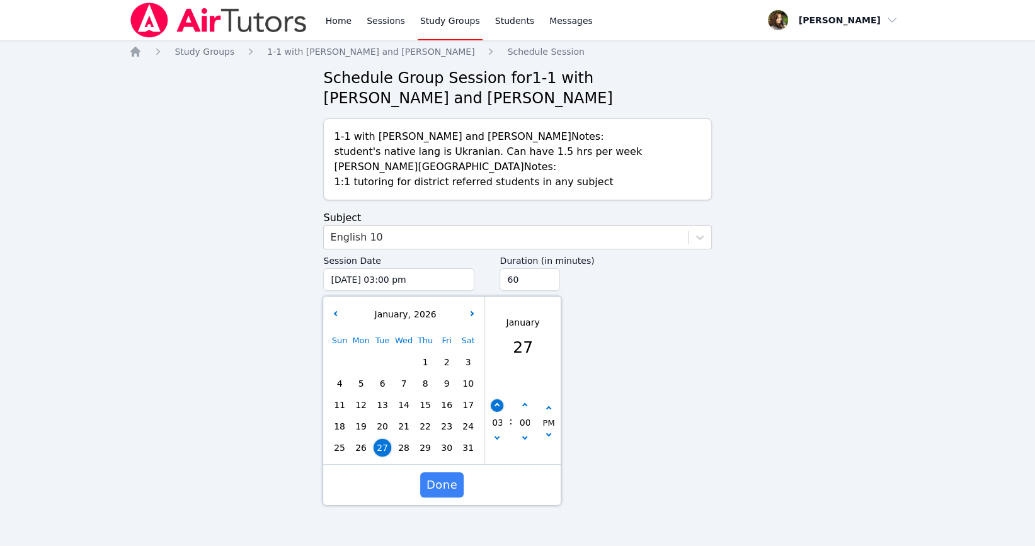
type input "04"
click at [499, 400] on button "button" at bounding box center [497, 405] width 13 height 13
type input "[DATE] 05:00 pm"
type input "05"
click at [499, 400] on button "button" at bounding box center [497, 405] width 13 height 13
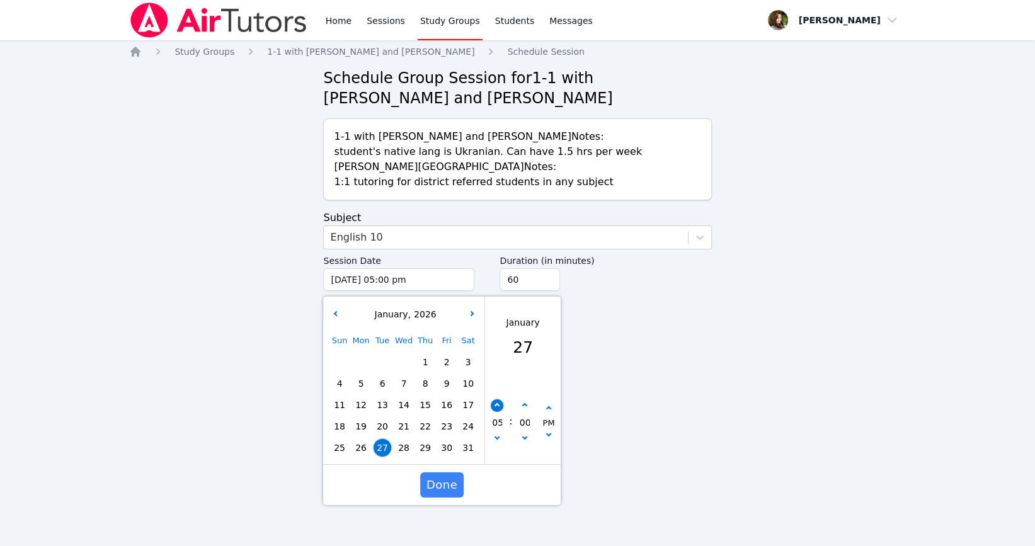
type input "[DATE] 06:00 pm"
type input "06"
click at [543, 278] on input "75" at bounding box center [529, 279] width 60 height 23
type input "90"
click at [543, 278] on input "90" at bounding box center [529, 279] width 60 height 23
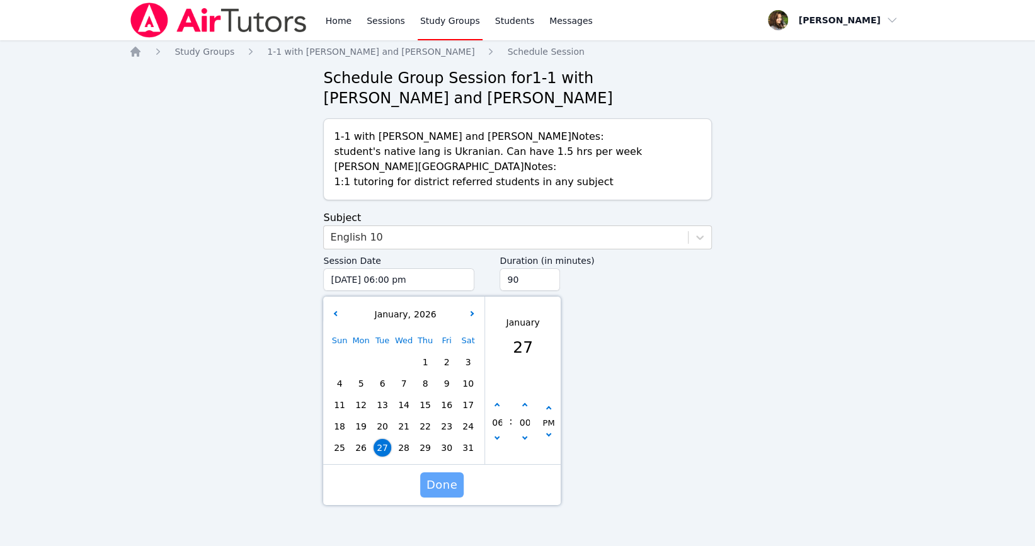
click at [447, 482] on span "Done" at bounding box center [441, 485] width 31 height 18
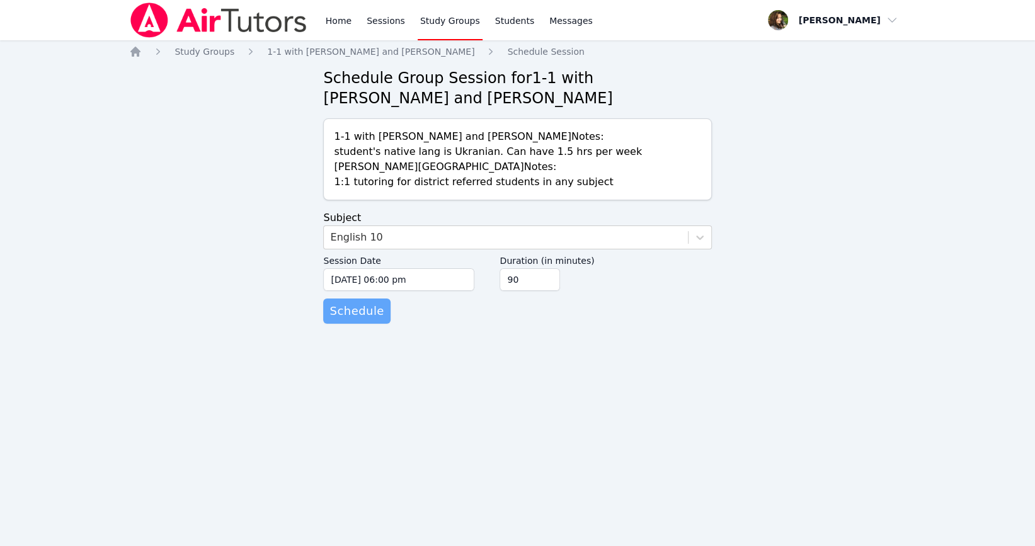
click at [373, 306] on span "Schedule" at bounding box center [356, 311] width 54 height 18
